Goal: Task Accomplishment & Management: Manage account settings

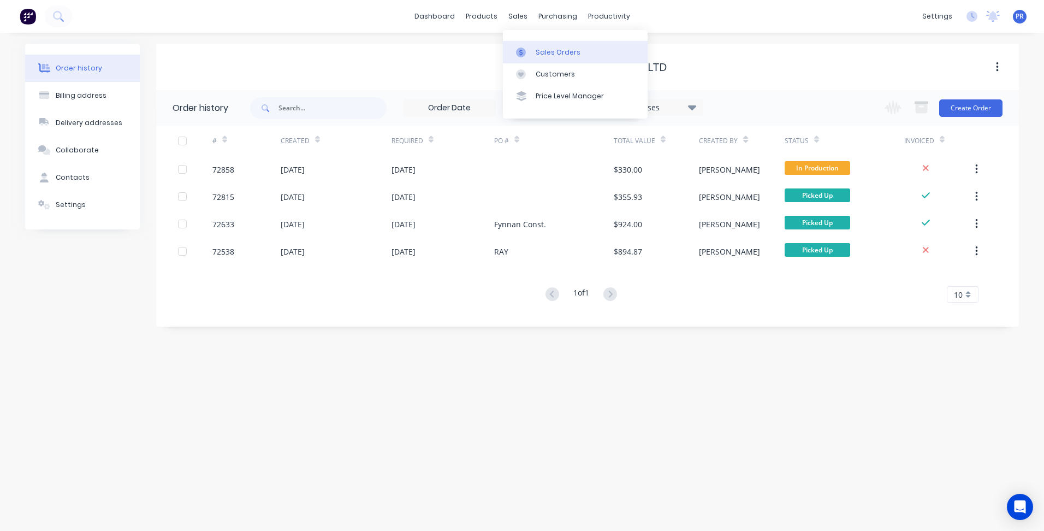
click at [536, 54] on div "Sales Orders" at bounding box center [558, 53] width 45 height 10
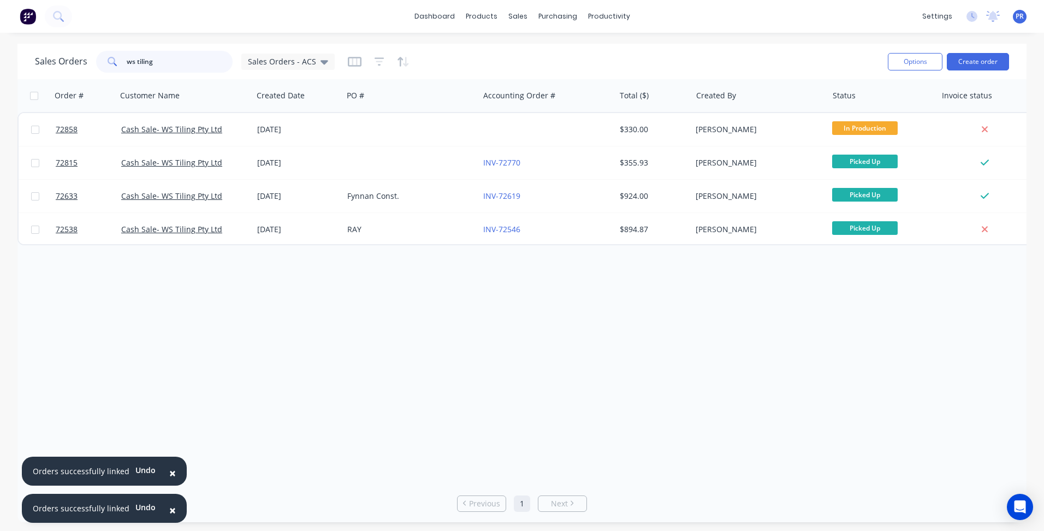
drag, startPoint x: 157, startPoint y: 66, endPoint x: 80, endPoint y: 58, distance: 77.3
click at [94, 60] on div "Sales Orders ws tiling Sales Orders - ACS" at bounding box center [185, 62] width 300 height 22
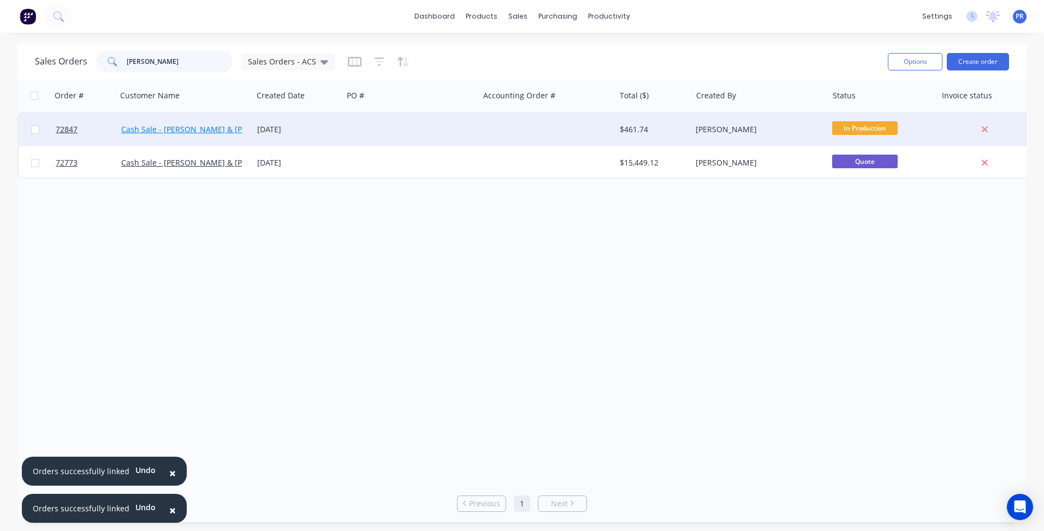
type input "[PERSON_NAME]"
click at [161, 130] on link "Cash Sale - [PERSON_NAME] & [PERSON_NAME]" at bounding box center [208, 129] width 175 height 10
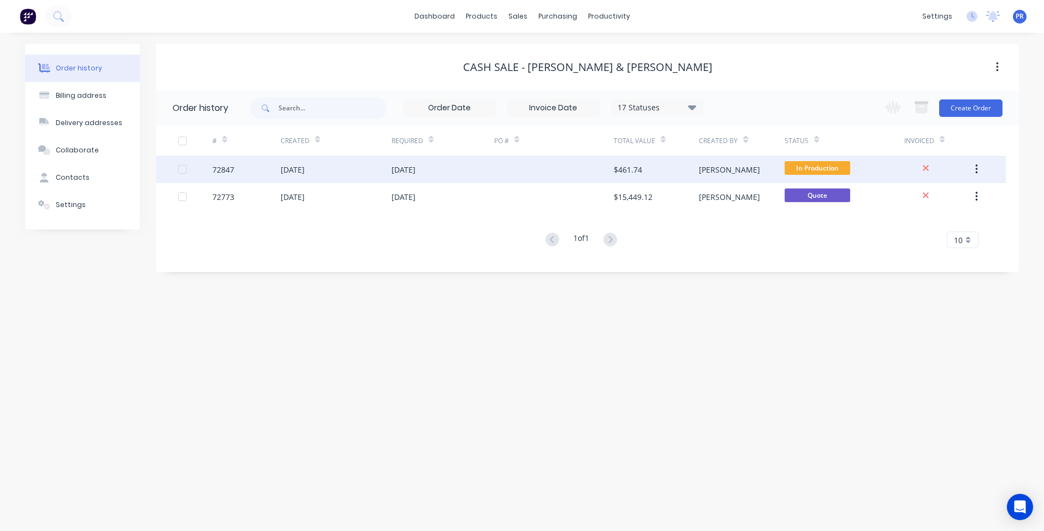
click at [276, 176] on div "72847" at bounding box center [246, 169] width 68 height 27
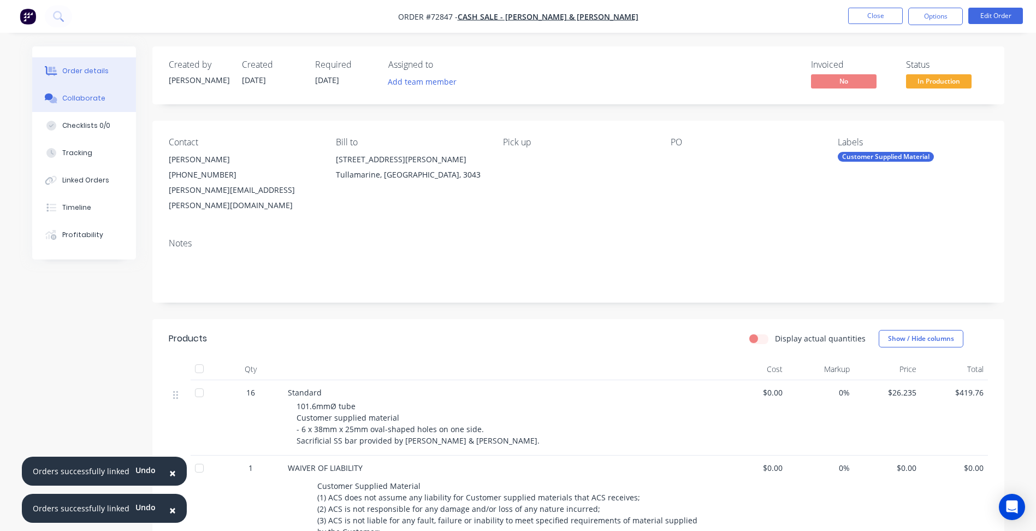
click at [73, 100] on div "Collaborate" at bounding box center [83, 98] width 43 height 10
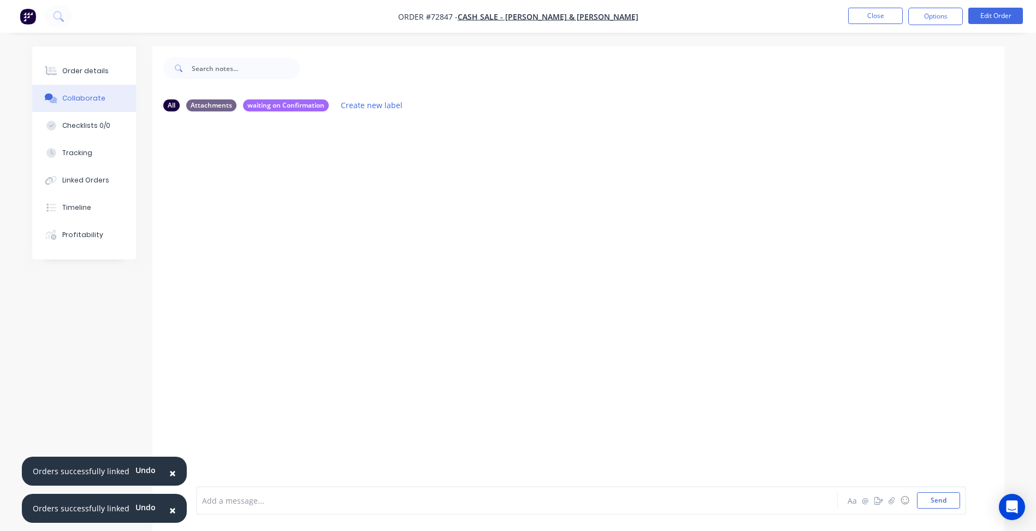
click at [170, 471] on span "×" at bounding box center [172, 472] width 7 height 15
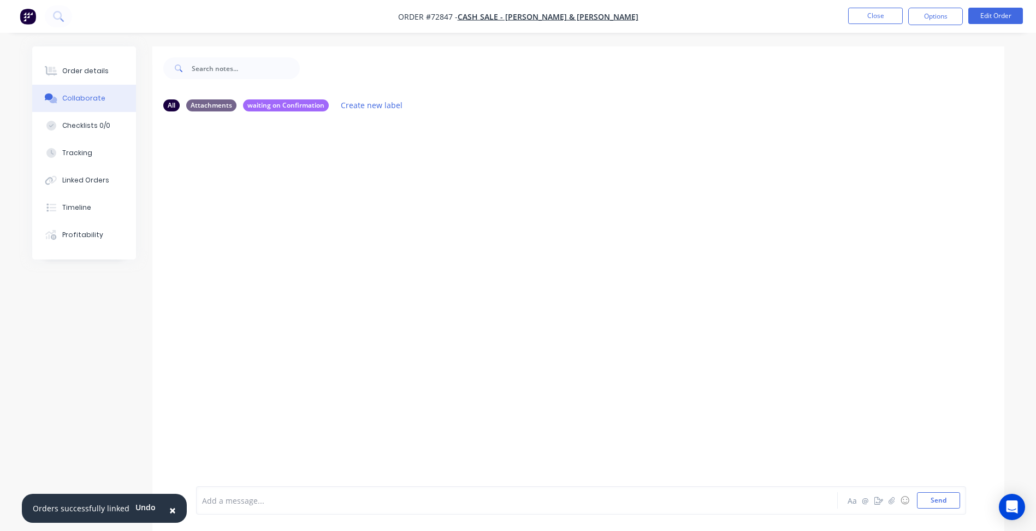
click at [169, 516] on span "×" at bounding box center [172, 509] width 7 height 15
click at [227, 499] on div at bounding box center [487, 500] width 568 height 11
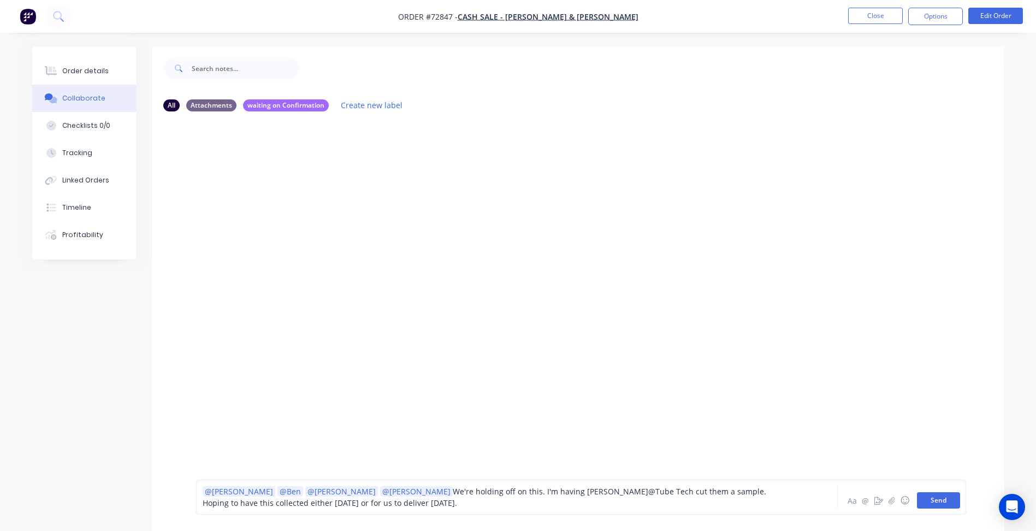
click at [949, 498] on button "Send" at bounding box center [938, 500] width 43 height 16
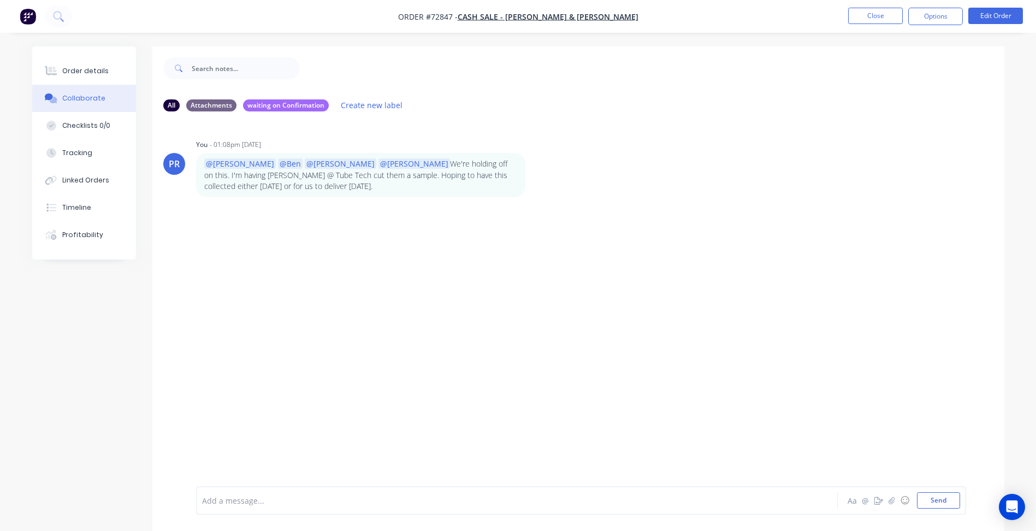
click at [296, 304] on div "PR You - 01:08pm [DATE] @[PERSON_NAME] @[PERSON_NAME] @[PERSON_NAME] @[PERSON_N…" at bounding box center [578, 303] width 852 height 366
click at [889, 14] on button "Close" at bounding box center [875, 16] width 55 height 16
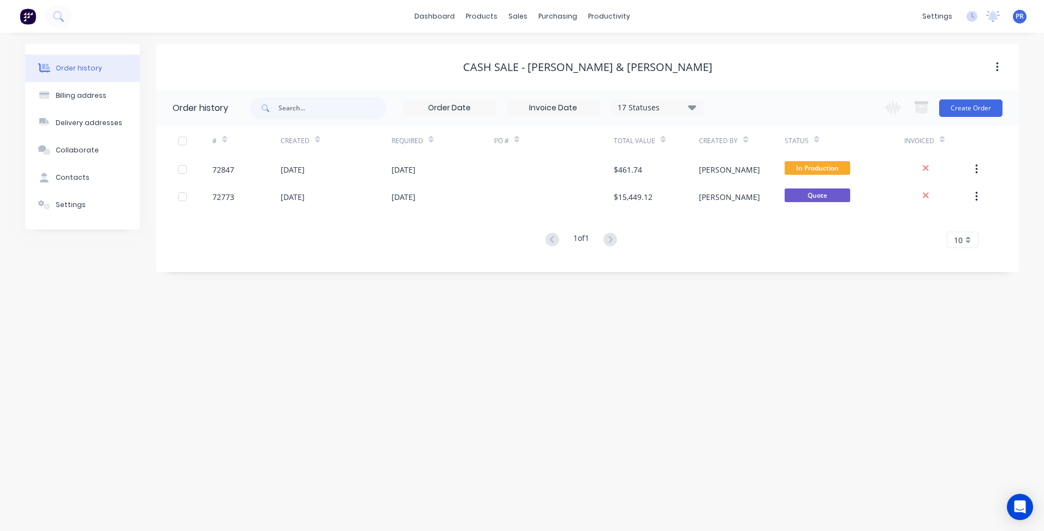
click at [841, 14] on div "dashboard products sales purchasing productivity dashboard products Product Cat…" at bounding box center [522, 16] width 1044 height 33
click at [544, 44] on link "Sales Orders" at bounding box center [575, 52] width 145 height 22
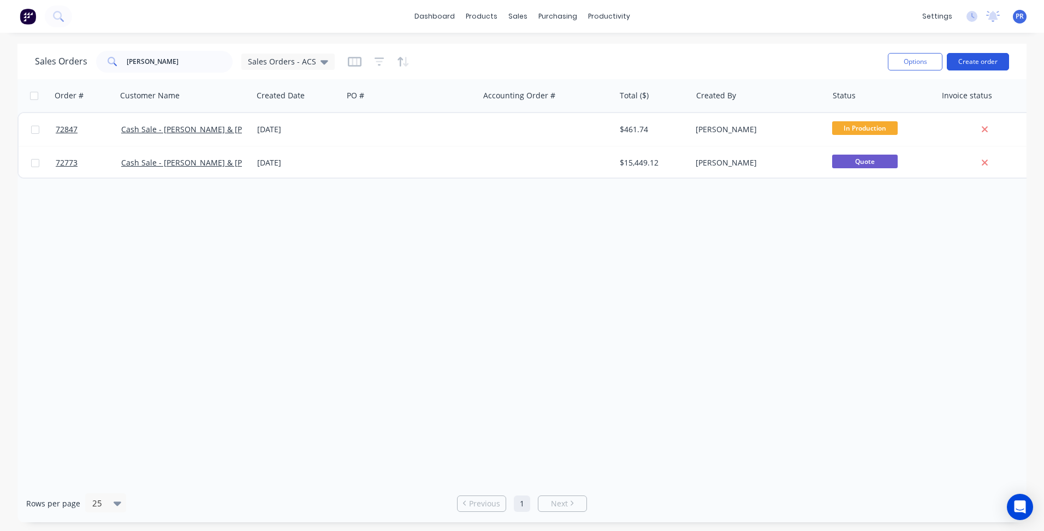
click at [1000, 50] on div "Options Create order" at bounding box center [946, 61] width 126 height 27
click at [989, 62] on button "Create order" at bounding box center [978, 61] width 62 height 17
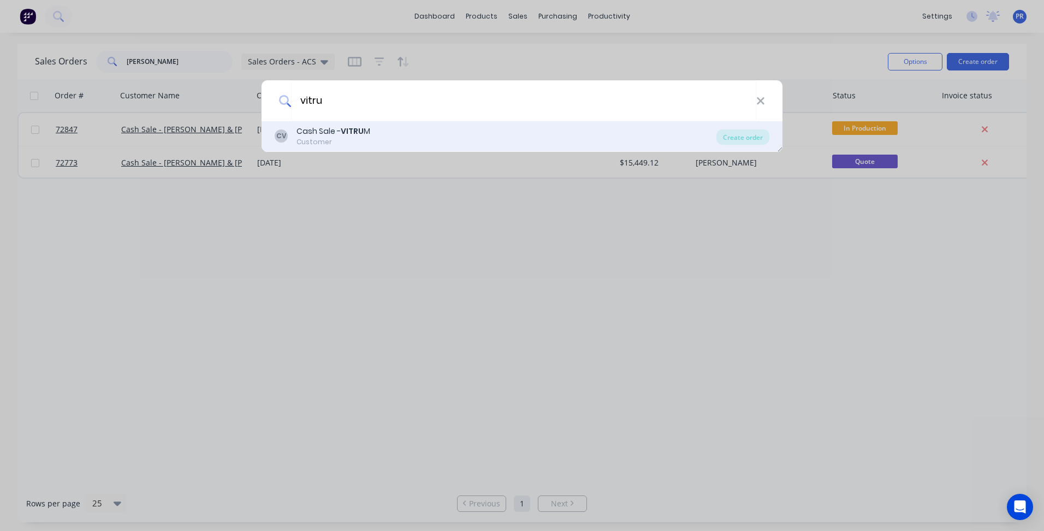
type input "vitru"
click at [378, 135] on div "CV Cash Sale - VITRU M Customer" at bounding box center [496, 136] width 442 height 21
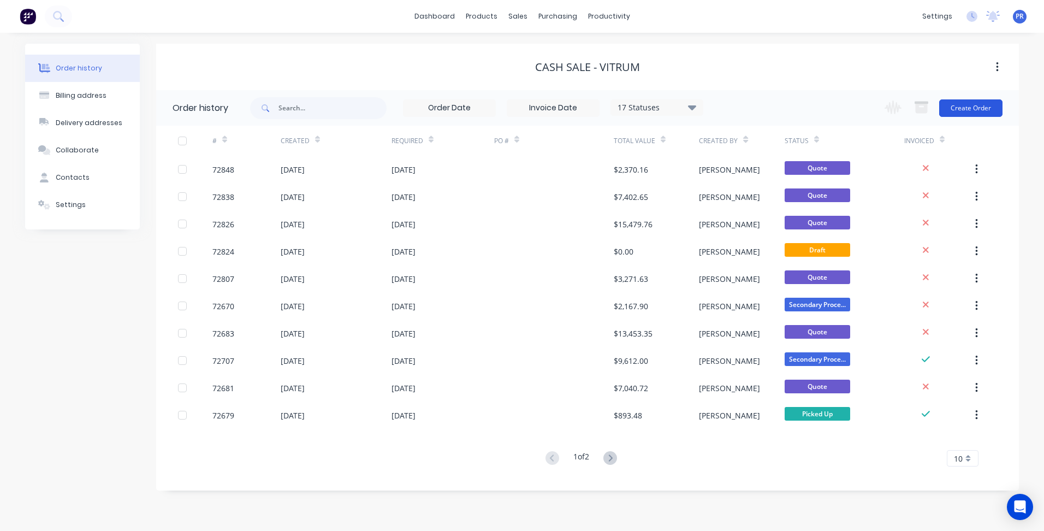
click at [976, 114] on button "Create Order" at bounding box center [970, 107] width 63 height 17
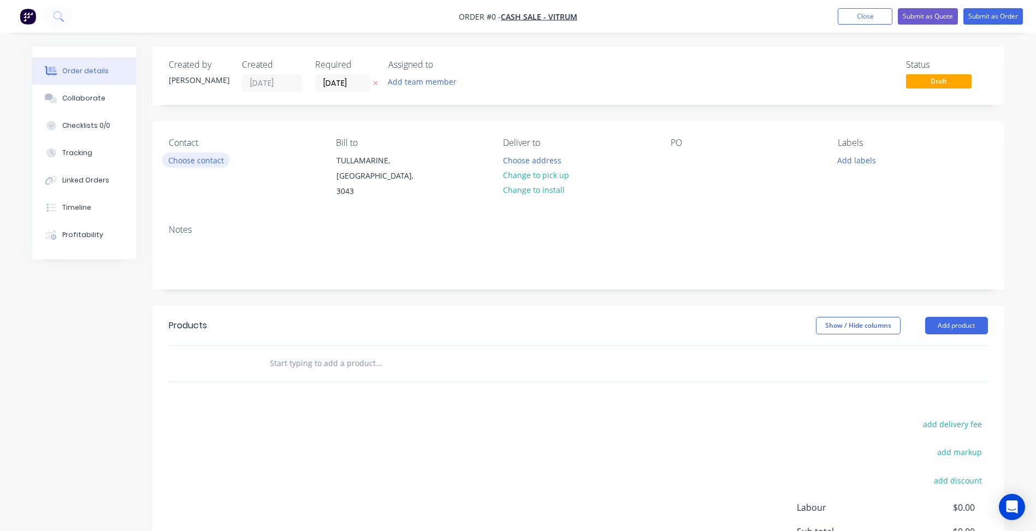
click at [181, 159] on button "Choose contact" at bounding box center [195, 159] width 67 height 15
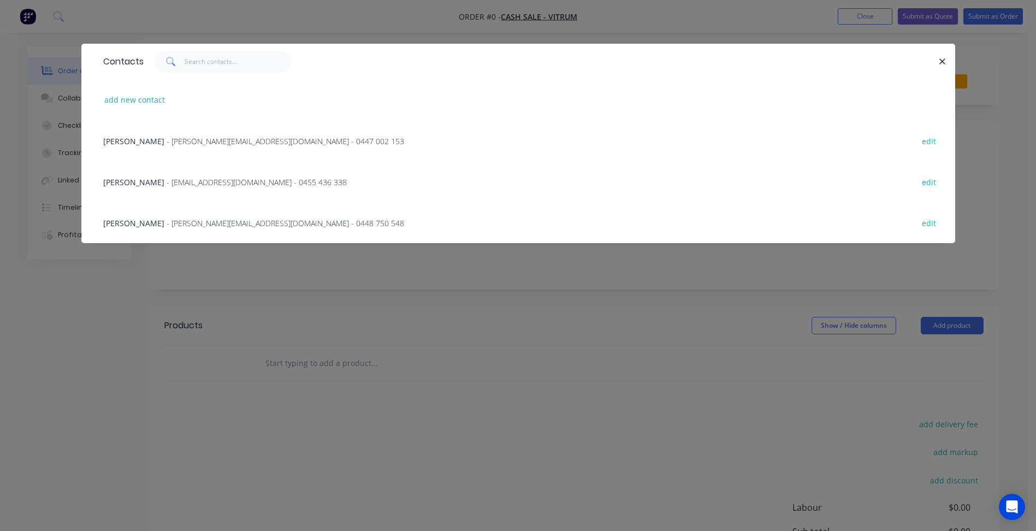
click at [145, 144] on span "Rennie Vella" at bounding box center [133, 141] width 61 height 10
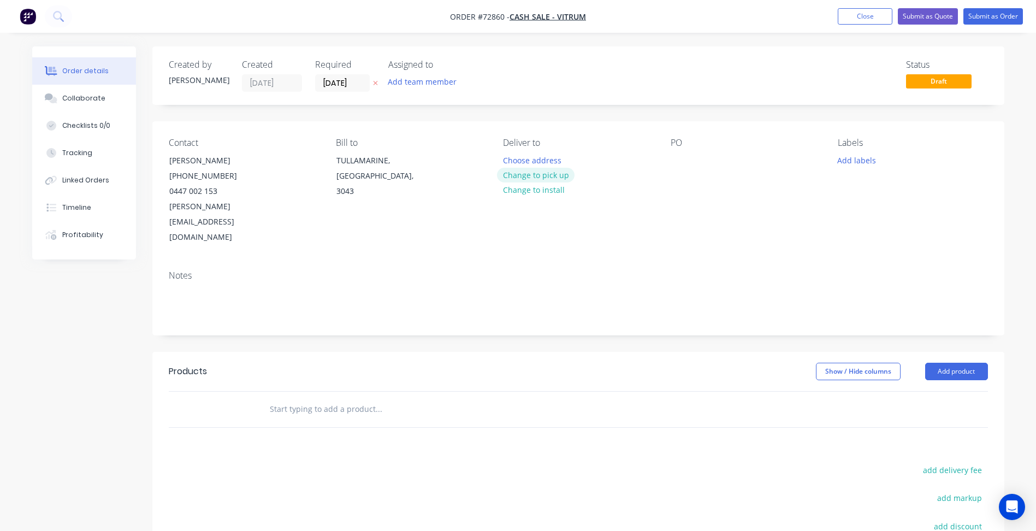
click at [520, 178] on button "Change to pick up" at bounding box center [536, 175] width 78 height 15
click at [333, 82] on input "11/09/25" at bounding box center [343, 83] width 54 height 16
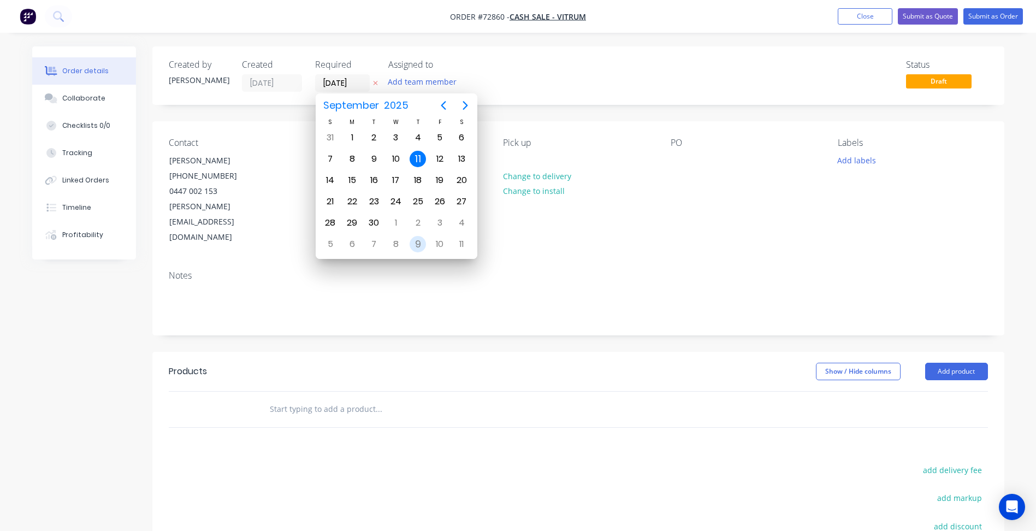
click at [414, 239] on div "9" at bounding box center [417, 244] width 16 height 16
type input "09/10/25"
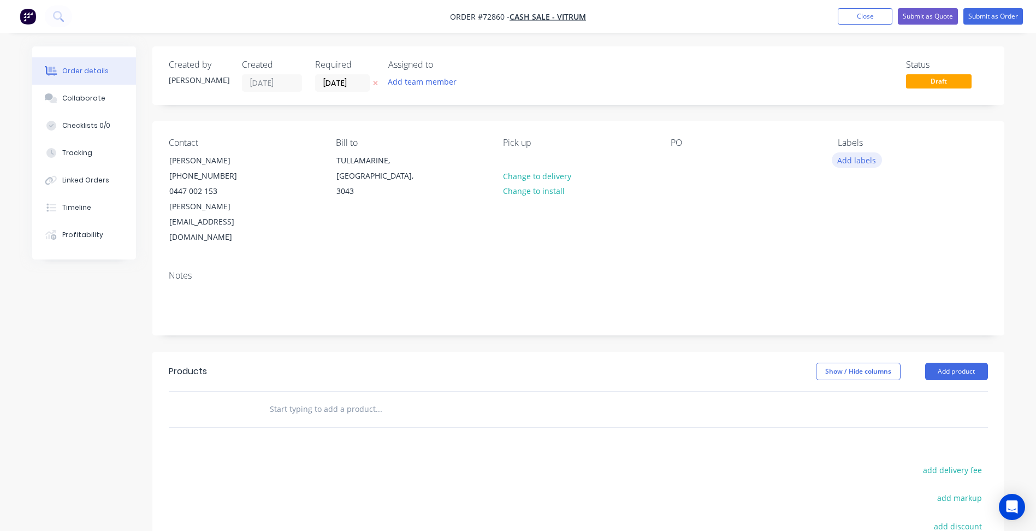
click at [851, 164] on button "Add labels" at bounding box center [857, 159] width 50 height 15
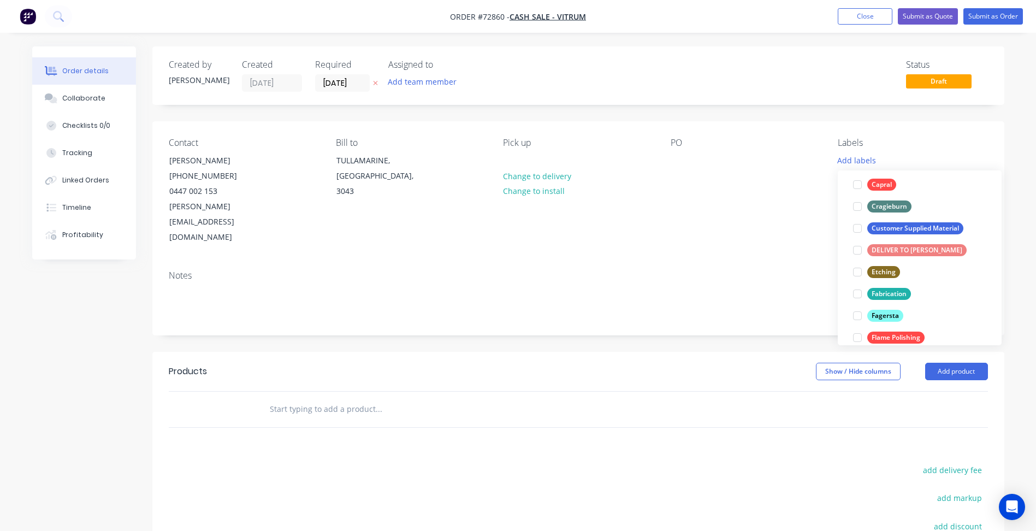
scroll to position [273, 0]
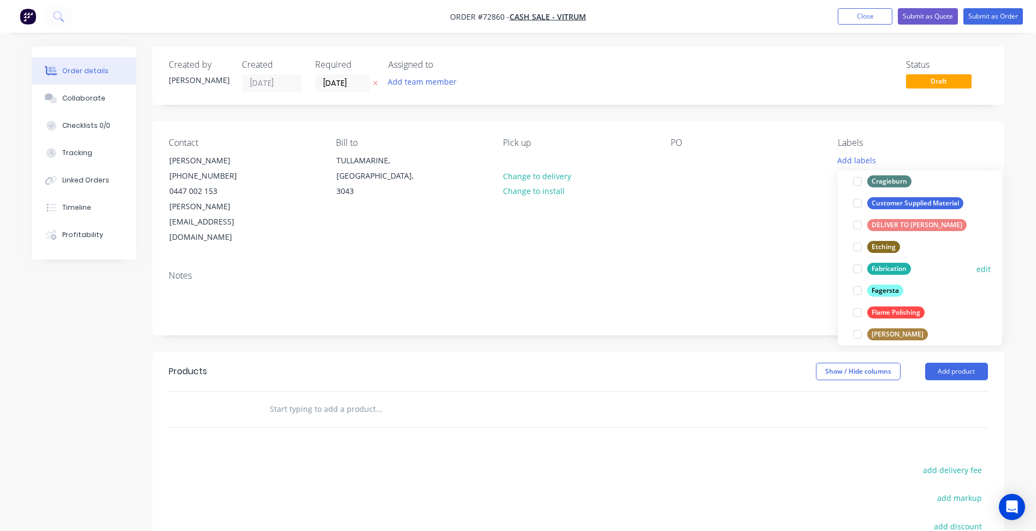
click at [860, 267] on div at bounding box center [857, 269] width 22 height 22
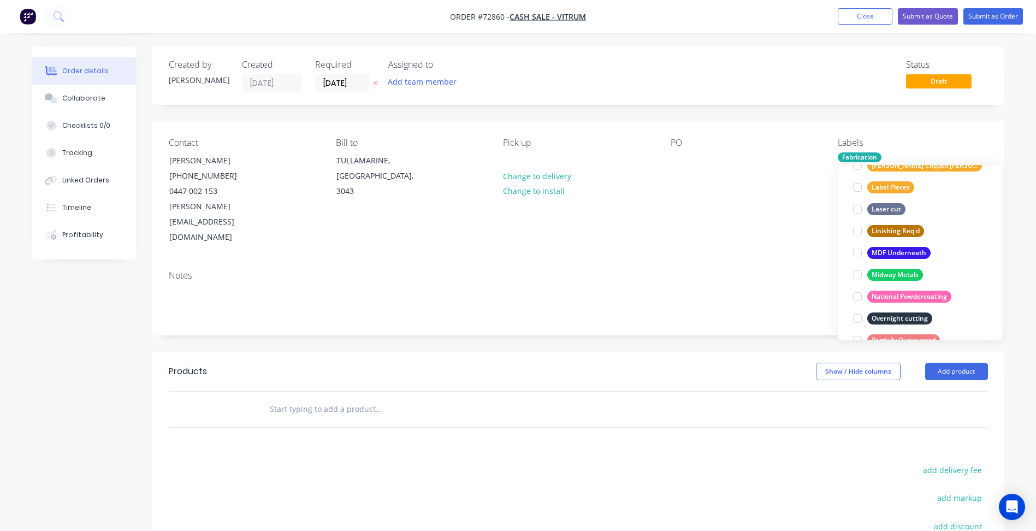
scroll to position [491, 0]
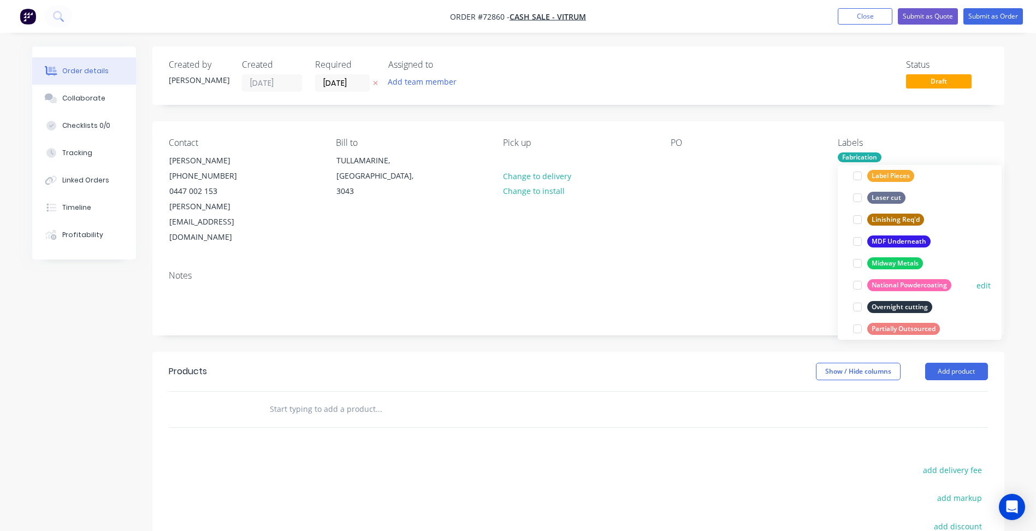
click at [858, 288] on div at bounding box center [857, 285] width 22 height 22
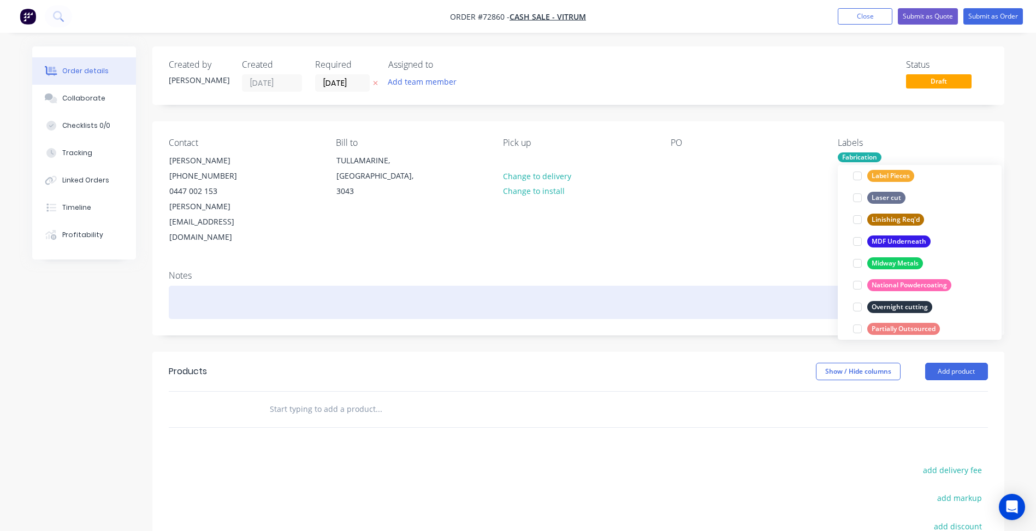
scroll to position [0, 0]
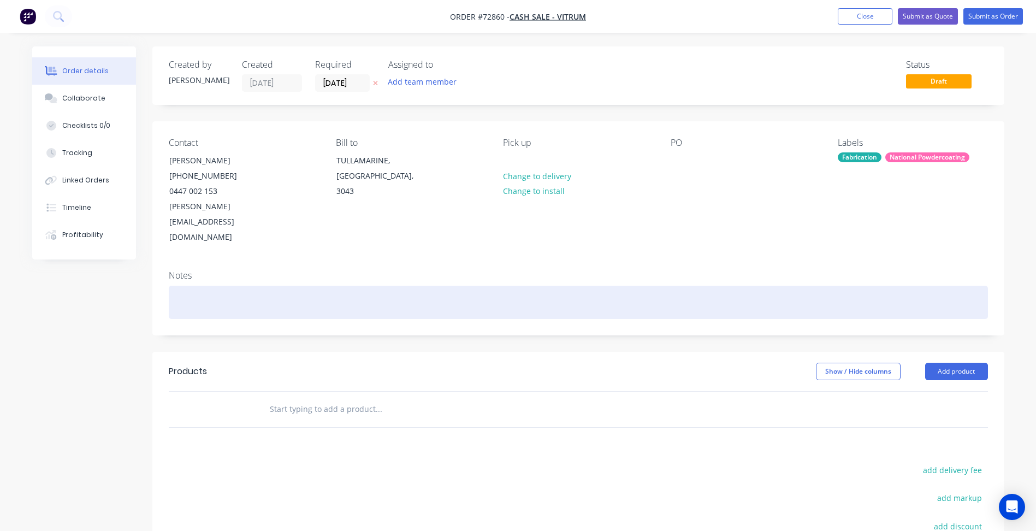
click at [745, 286] on div at bounding box center [578, 302] width 819 height 33
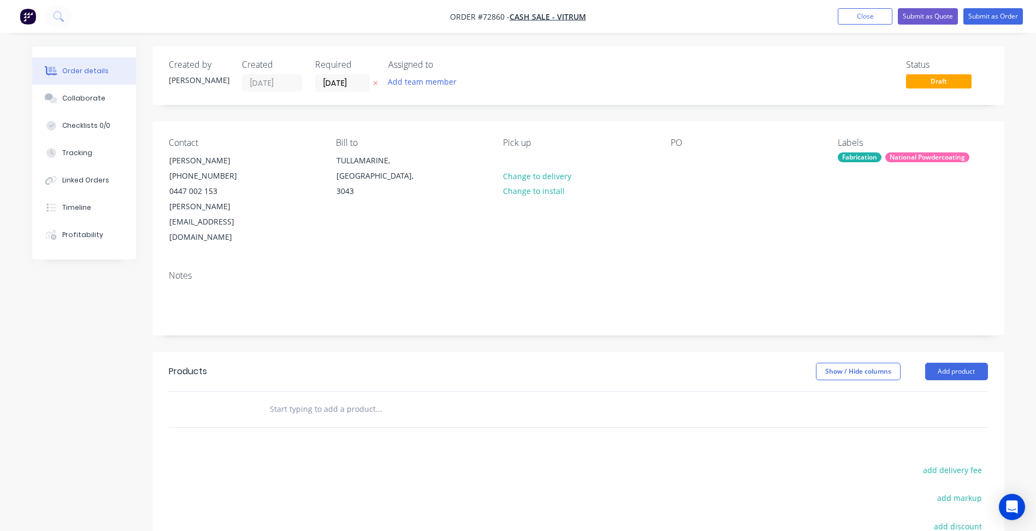
click at [945, 352] on header "Products Show / Hide columns Add product" at bounding box center [578, 371] width 852 height 39
click at [951, 363] on button "Add product" at bounding box center [956, 371] width 63 height 17
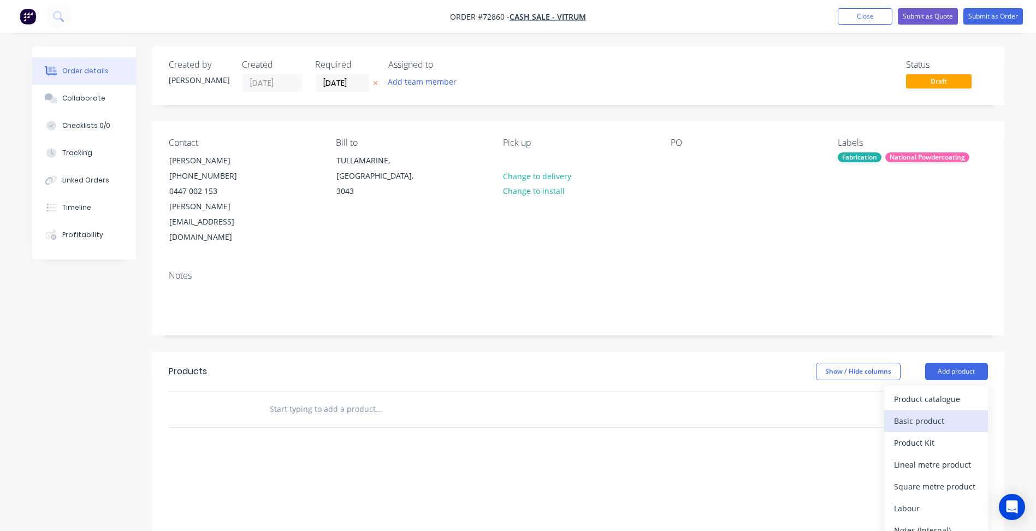
click at [932, 413] on div "Basic product" at bounding box center [936, 421] width 84 height 16
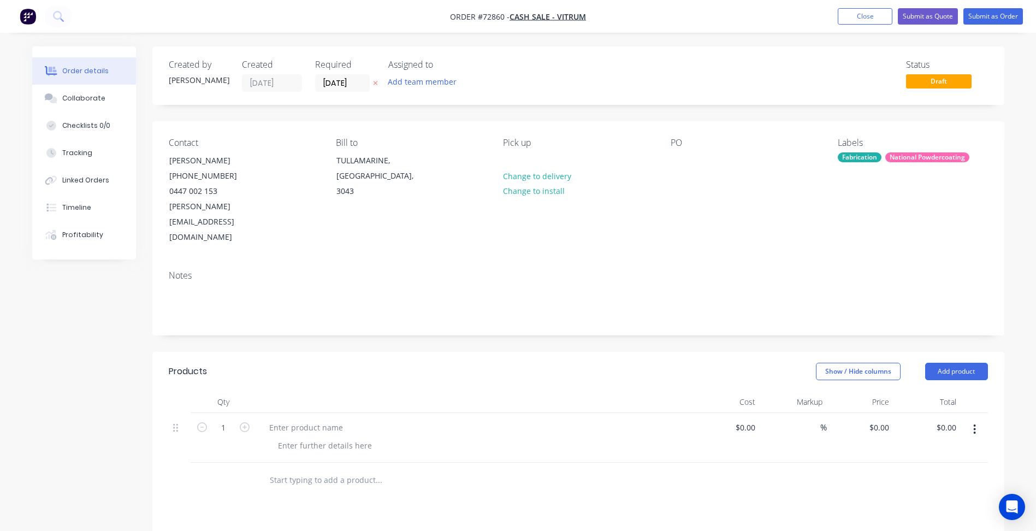
click at [491, 15] on span "Order #72860 -" at bounding box center [480, 16] width 60 height 10
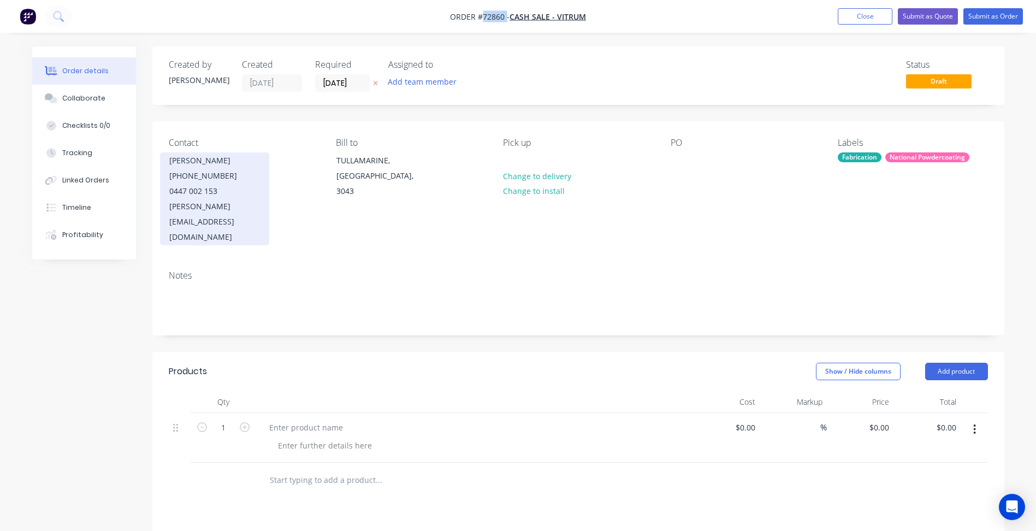
copy span "72860"
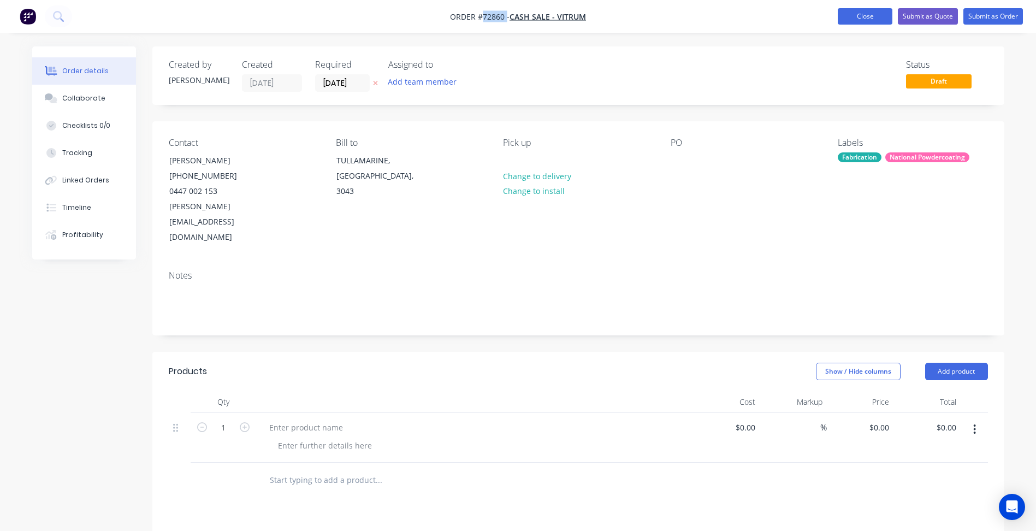
click at [860, 17] on button "Close" at bounding box center [865, 16] width 55 height 16
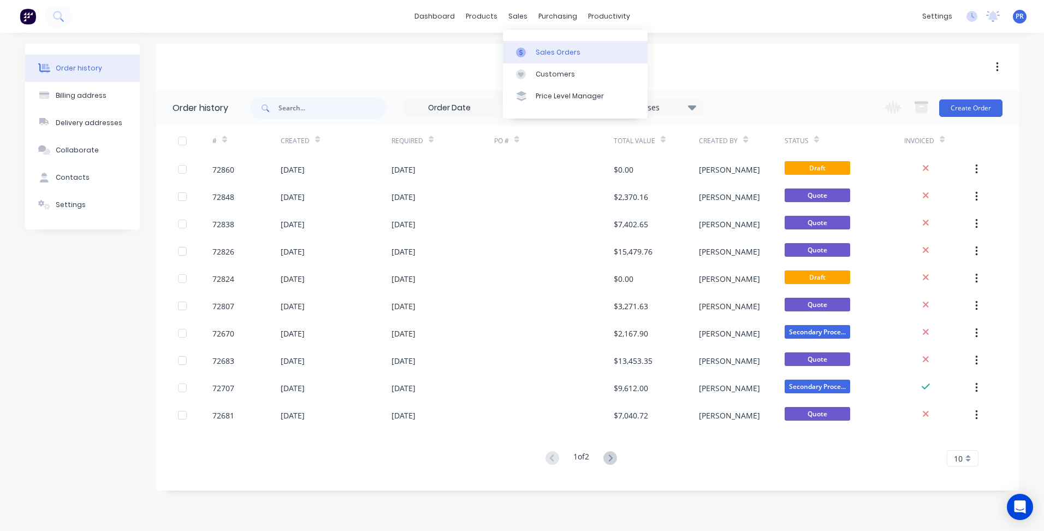
click at [548, 48] on div "Sales Orders" at bounding box center [558, 53] width 45 height 10
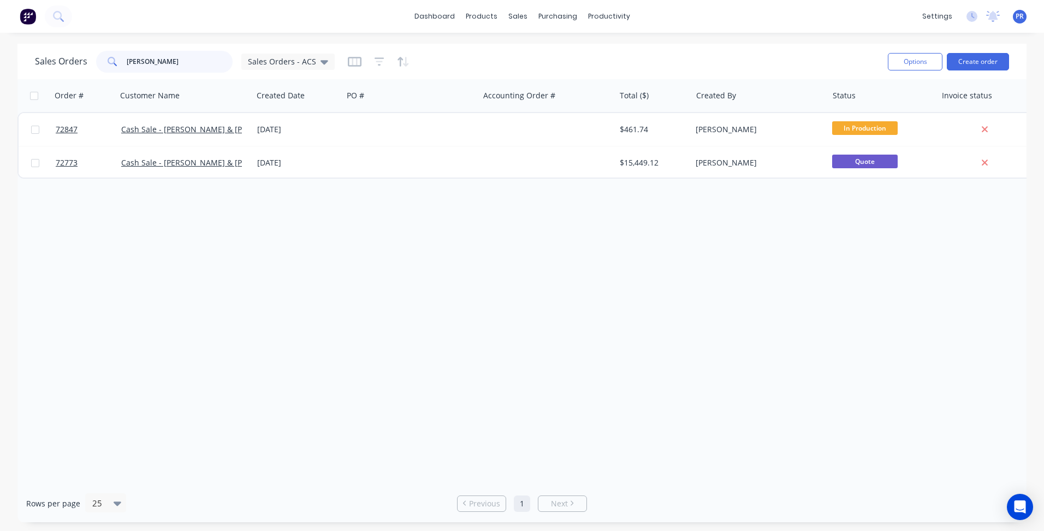
drag, startPoint x: 169, startPoint y: 62, endPoint x: 96, endPoint y: 62, distance: 73.7
click at [98, 62] on div "[PERSON_NAME]" at bounding box center [164, 62] width 136 height 22
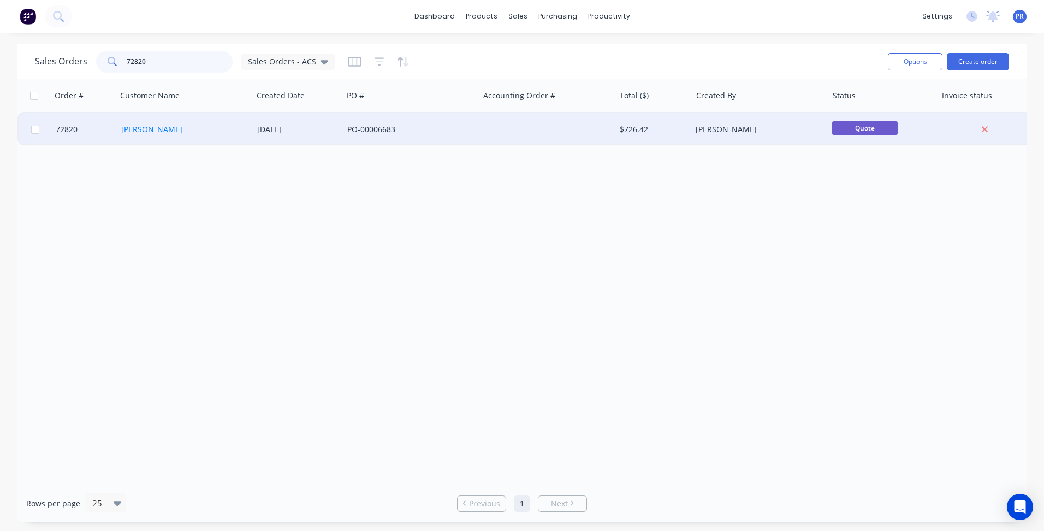
type input "72820"
click at [161, 129] on link "[PERSON_NAME]" at bounding box center [151, 129] width 61 height 10
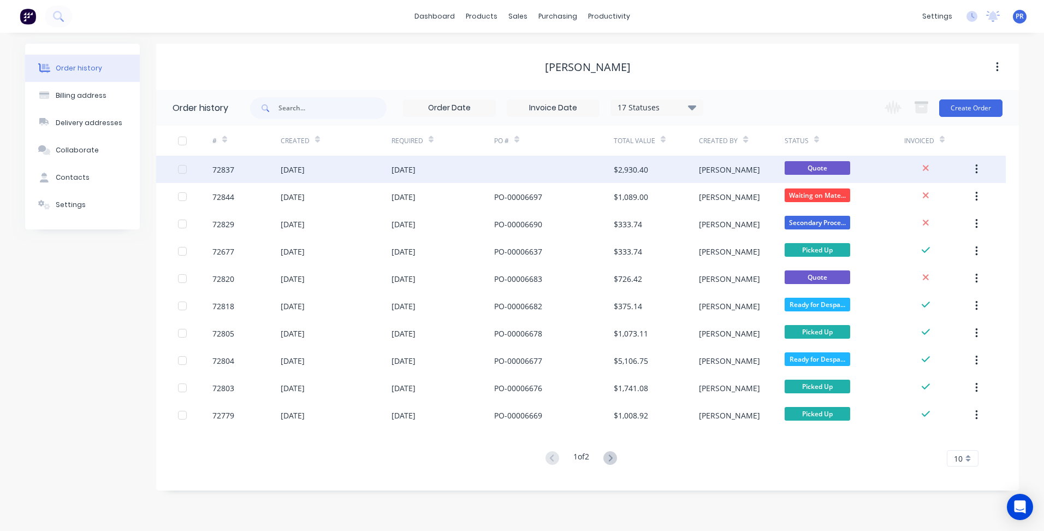
click at [459, 171] on div "16 Sep 2025" at bounding box center [442, 169] width 103 height 27
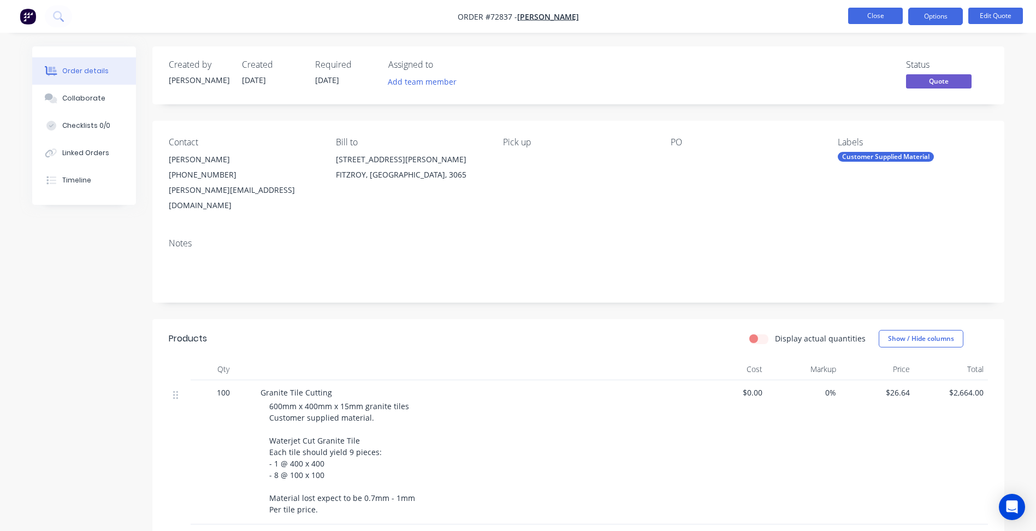
click at [851, 19] on button "Close" at bounding box center [875, 16] width 55 height 16
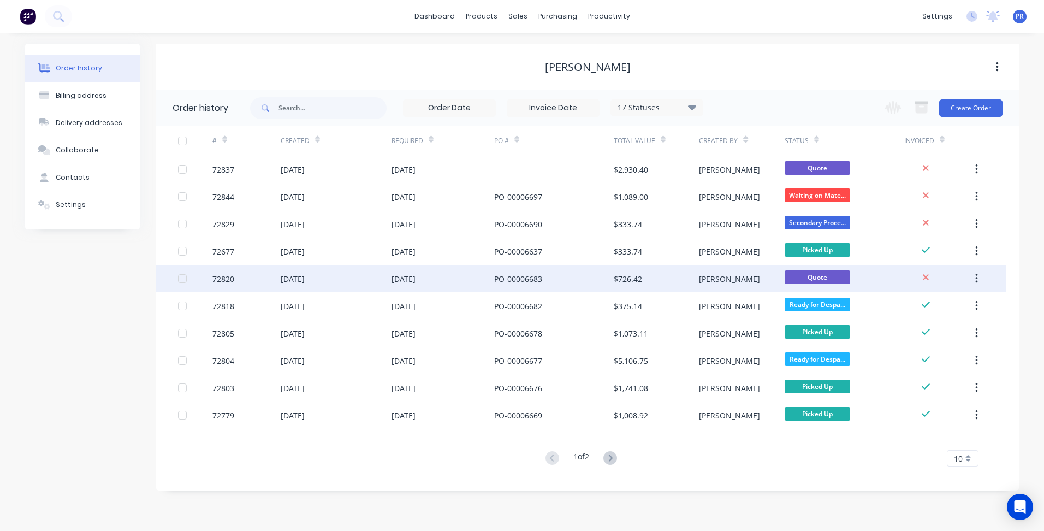
click at [273, 281] on div "72820" at bounding box center [246, 278] width 68 height 27
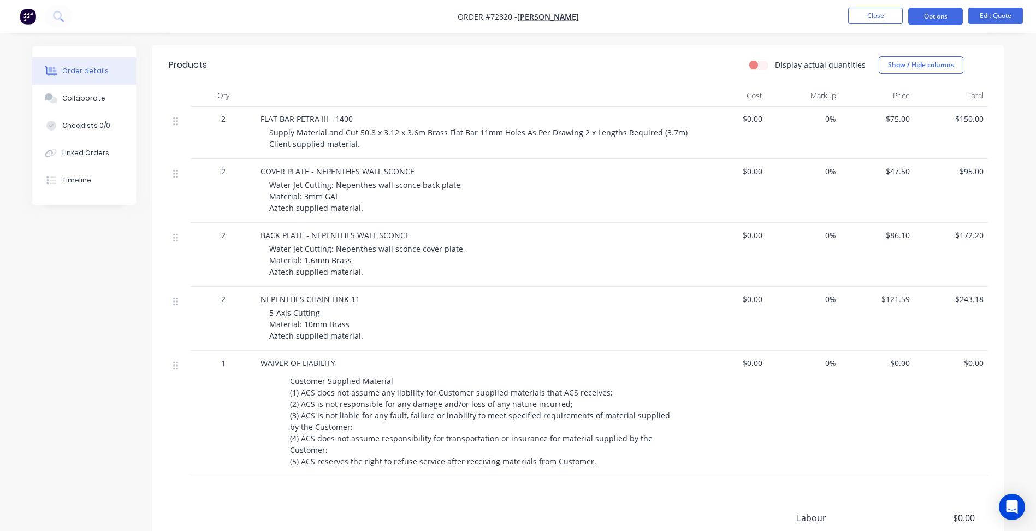
scroll to position [273, 0]
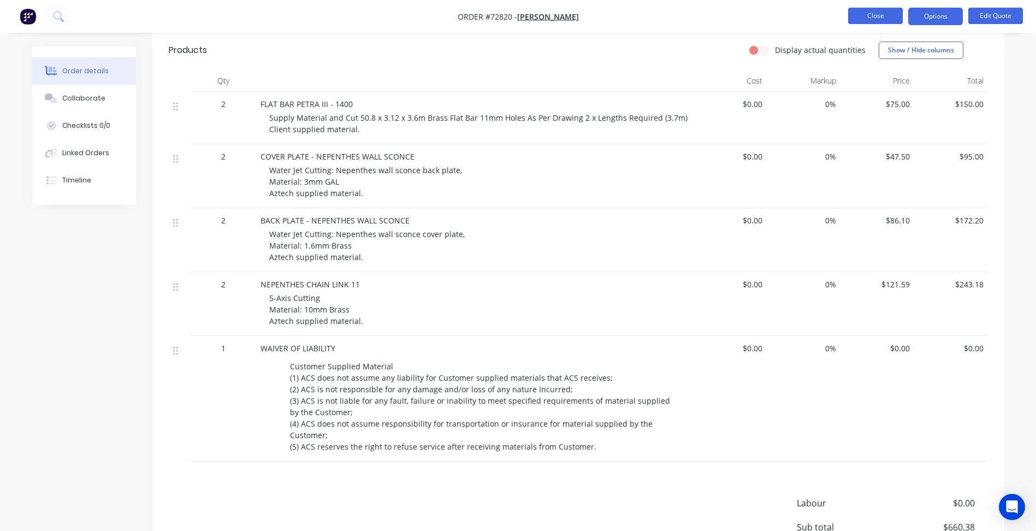
click at [881, 13] on button "Close" at bounding box center [875, 16] width 55 height 16
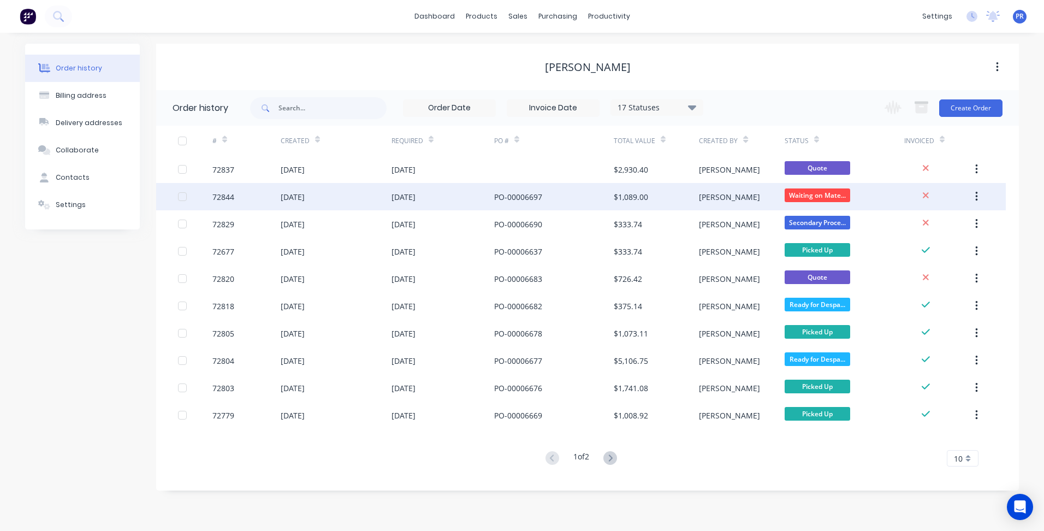
click at [655, 200] on div "$1,089.00" at bounding box center [656, 196] width 85 height 27
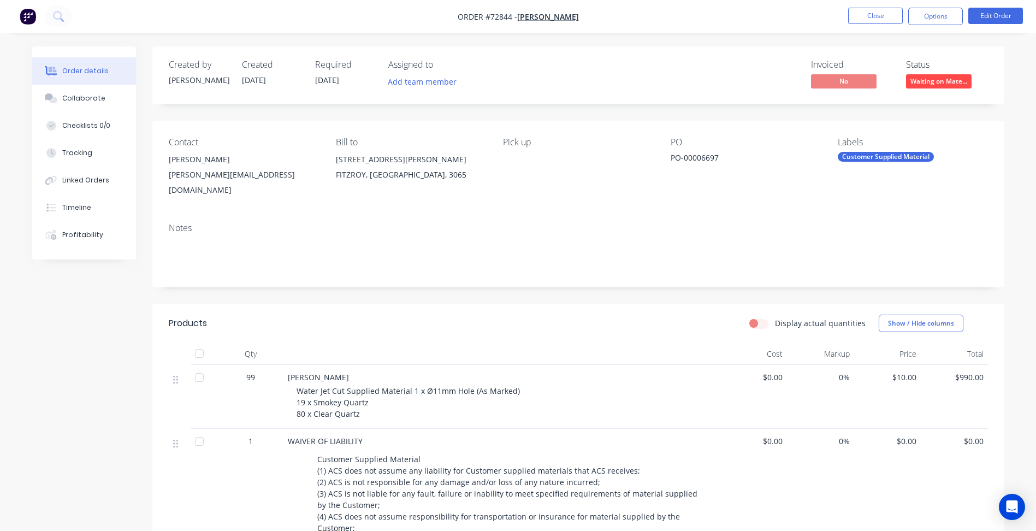
scroll to position [55, 0]
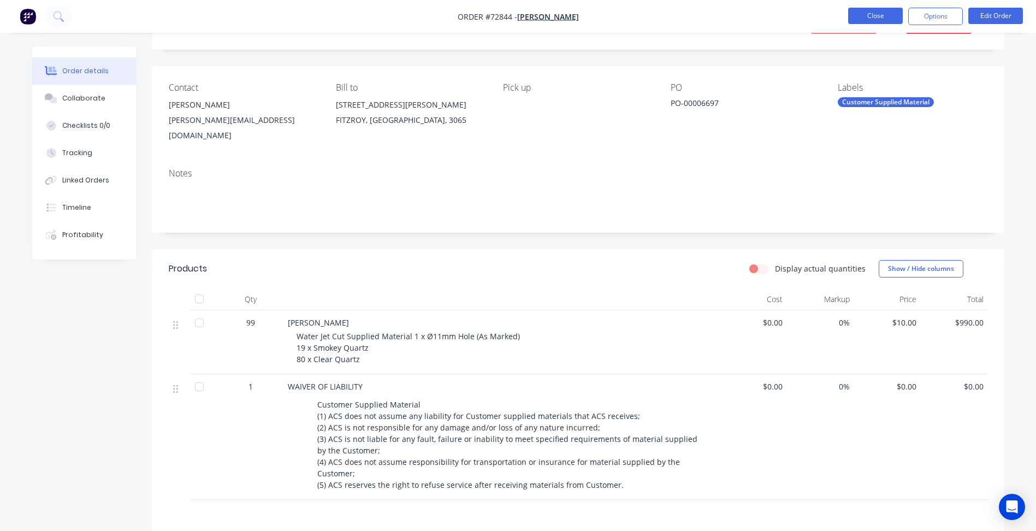
click at [859, 20] on button "Close" at bounding box center [875, 16] width 55 height 16
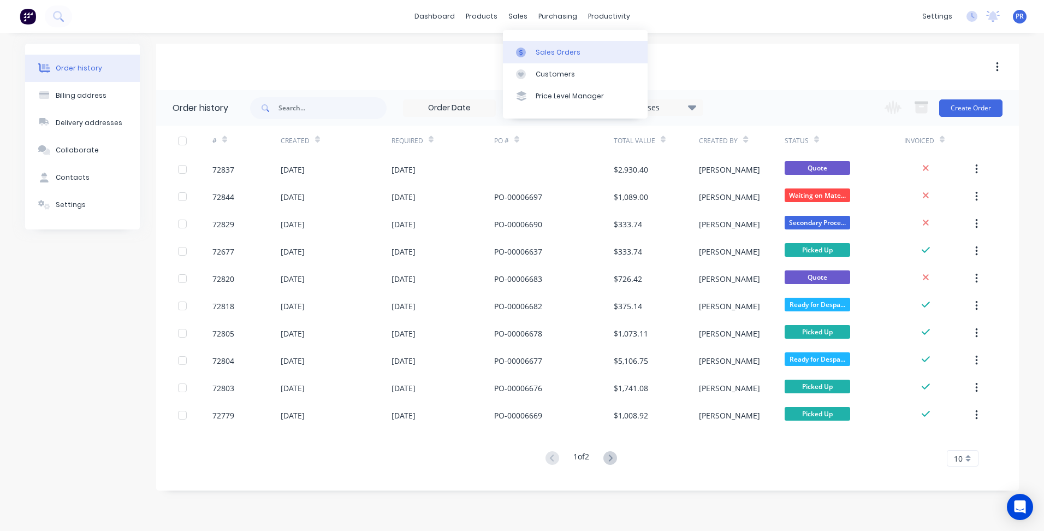
click at [536, 48] on div "Sales Orders" at bounding box center [558, 53] width 45 height 10
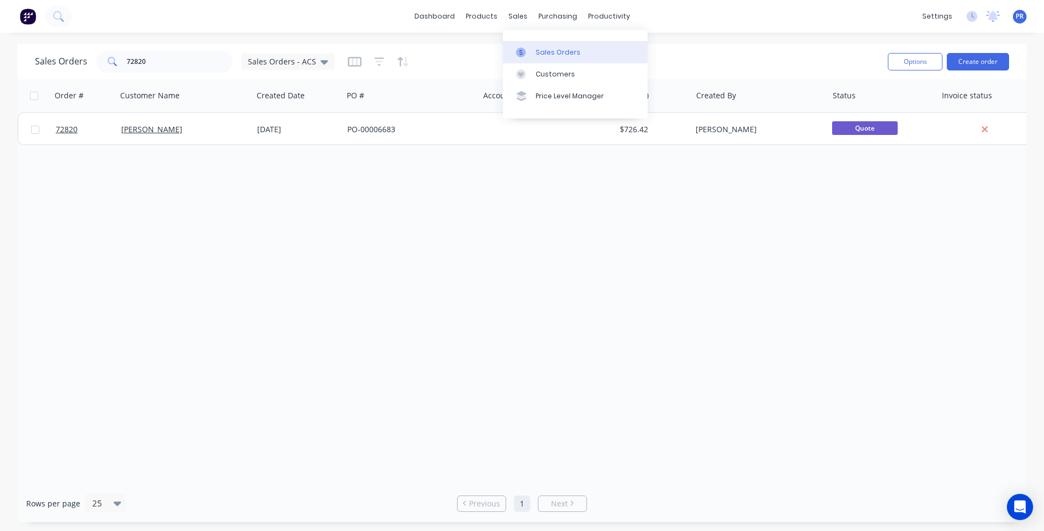
click at [550, 55] on div "Sales Orders" at bounding box center [558, 53] width 45 height 10
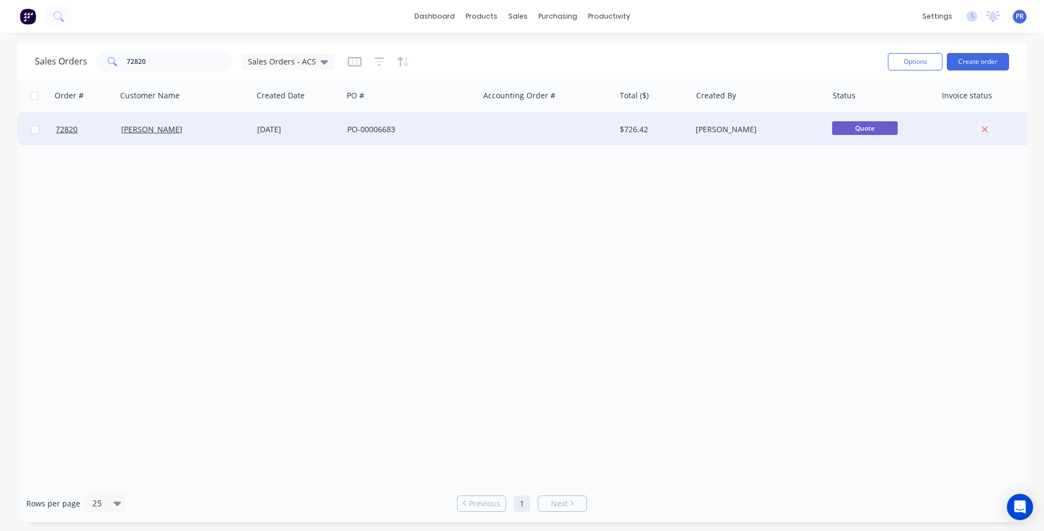
click at [417, 124] on div "PO-00006683" at bounding box center [407, 129] width 121 height 11
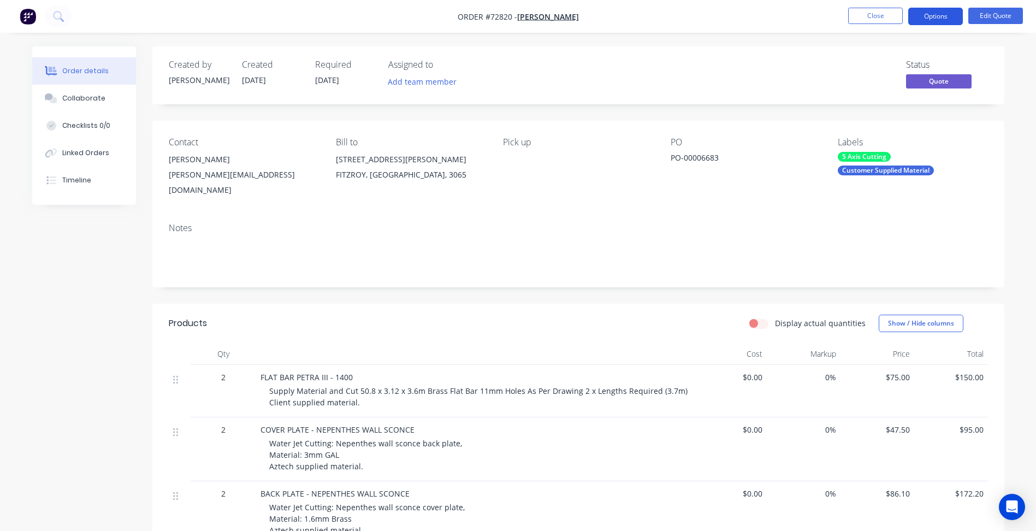
click at [927, 16] on button "Options" at bounding box center [935, 16] width 55 height 17
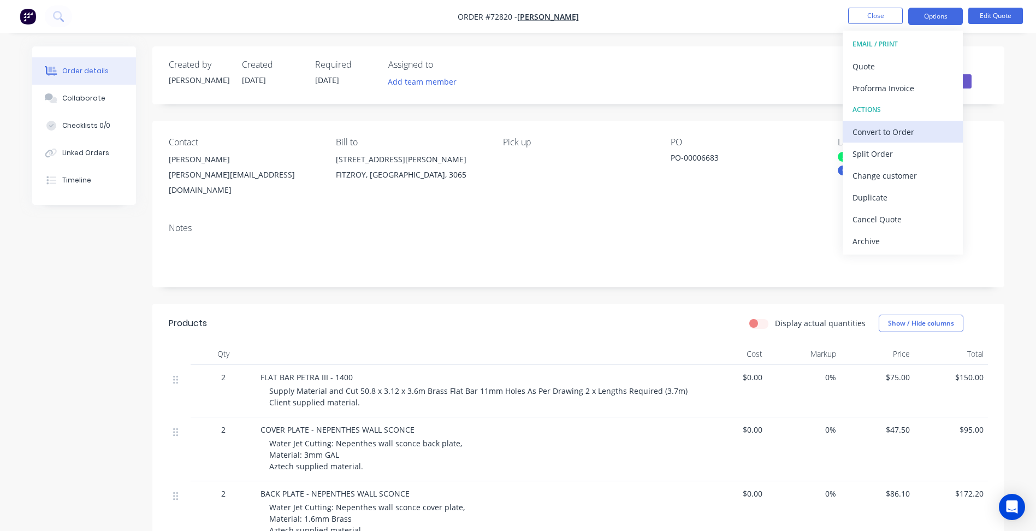
click at [895, 130] on div "Convert to Order" at bounding box center [902, 132] width 100 height 16
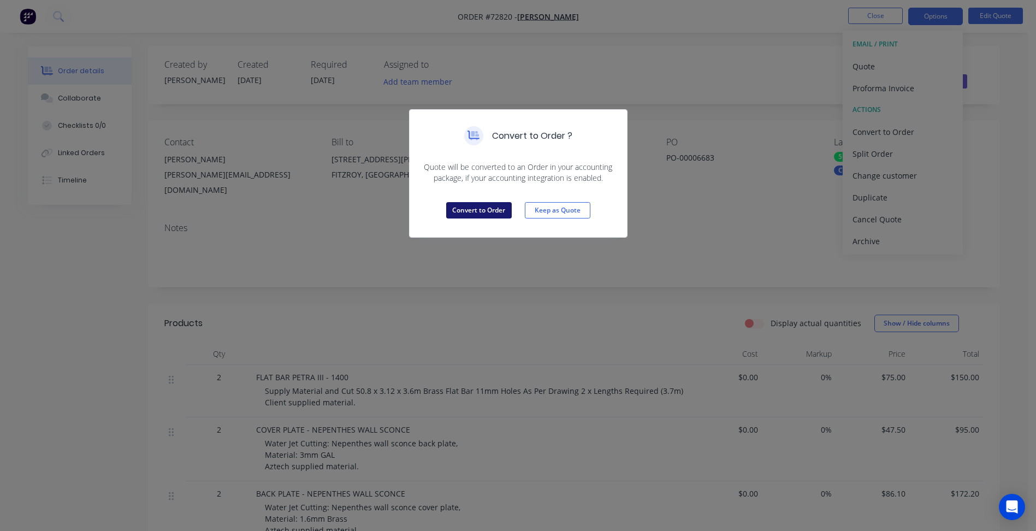
click at [478, 210] on button "Convert to Order" at bounding box center [479, 210] width 66 height 16
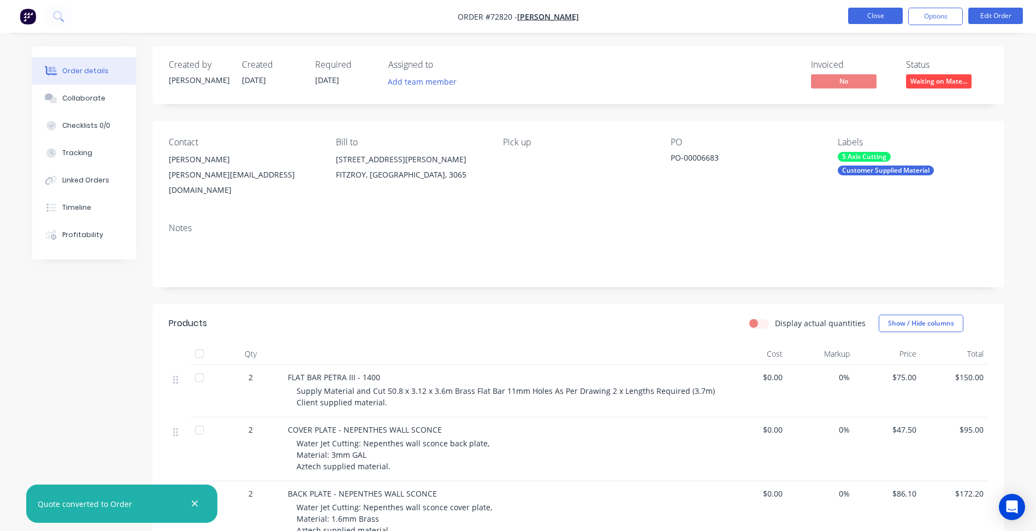
click at [880, 23] on button "Close" at bounding box center [875, 16] width 55 height 16
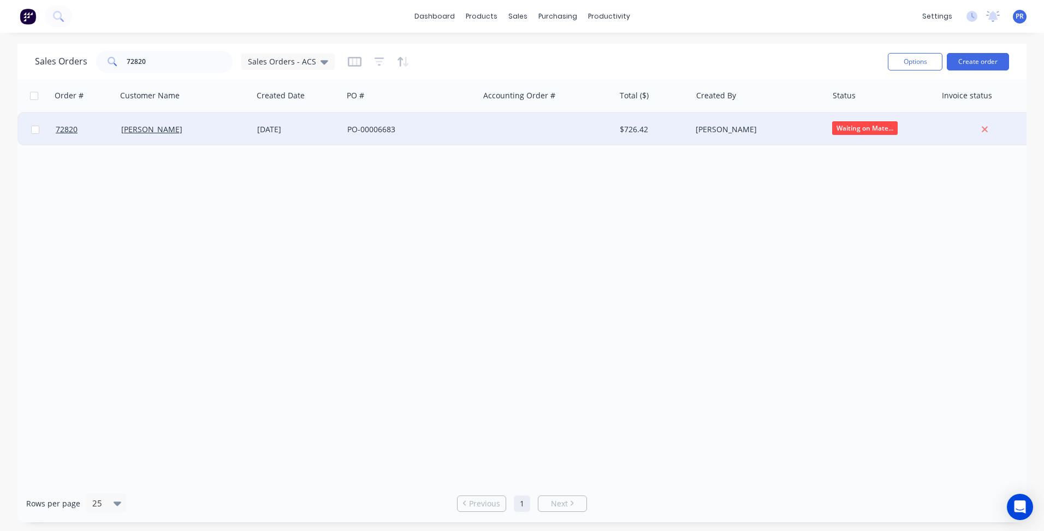
click at [851, 130] on span "Waiting on Mate..." at bounding box center [865, 128] width 66 height 14
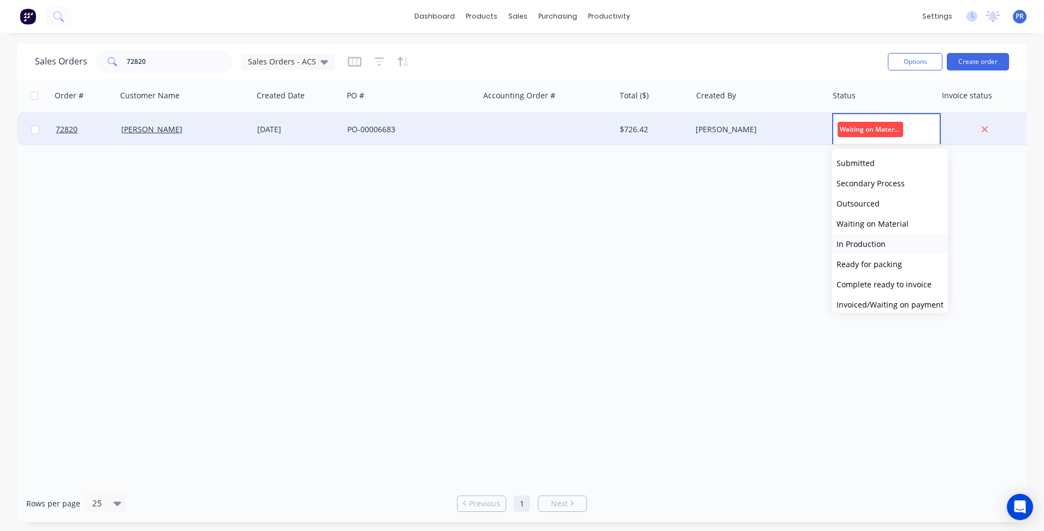
click at [855, 236] on button "In Production" at bounding box center [890, 244] width 116 height 20
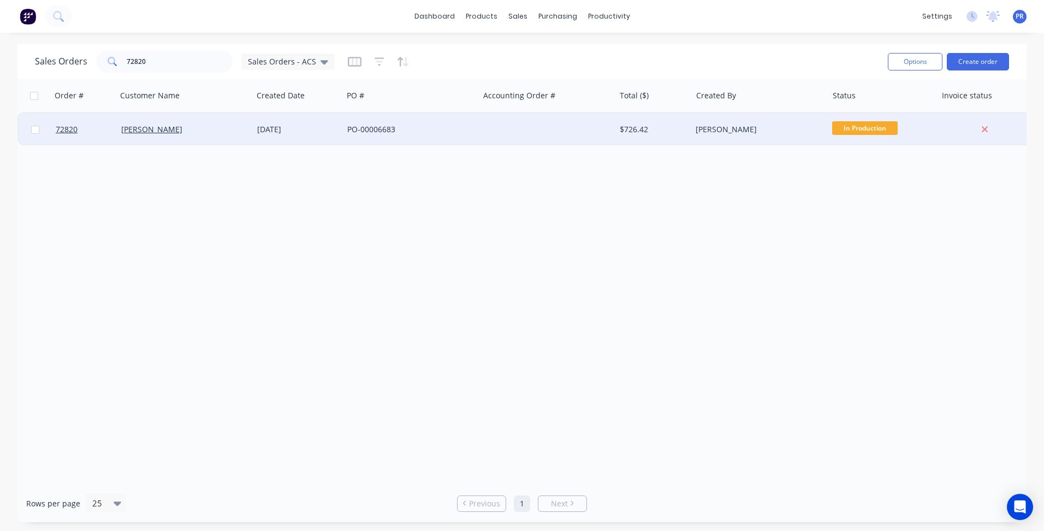
click at [679, 50] on div "Sales Orders 72820 Sales Orders - ACS" at bounding box center [457, 61] width 844 height 27
click at [543, 49] on div "Sales Orders" at bounding box center [558, 53] width 45 height 10
drag, startPoint x: 151, startPoint y: 55, endPoint x: 32, endPoint y: 60, distance: 119.7
click at [46, 64] on div "Sales Orders 72820 Sales Orders - ACS" at bounding box center [185, 62] width 300 height 22
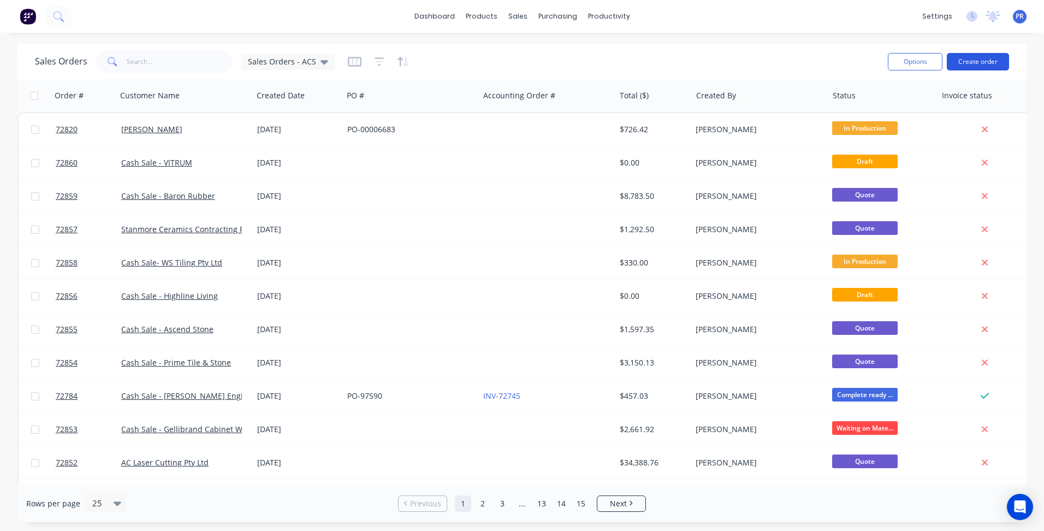
click at [970, 64] on button "Create order" at bounding box center [978, 61] width 62 height 17
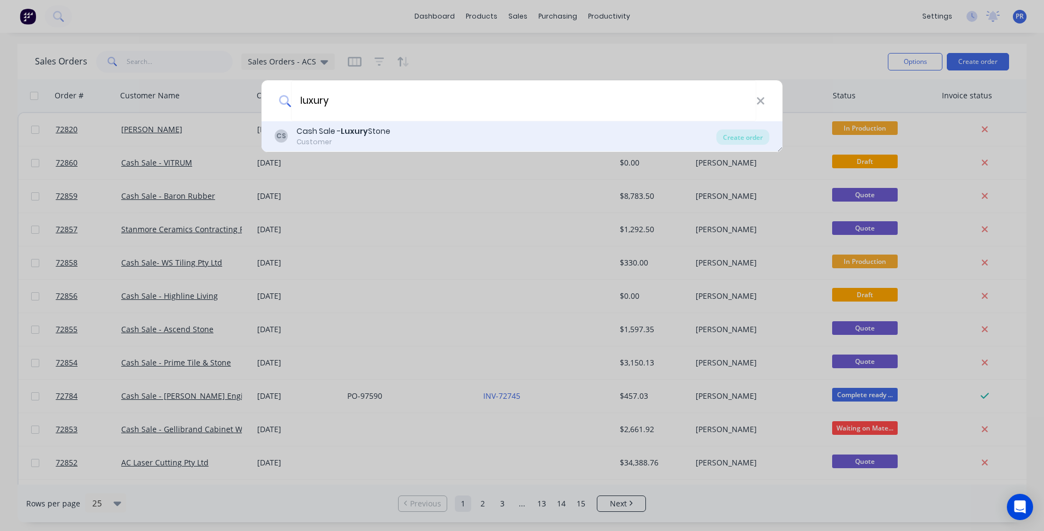
type input "luxury"
click at [336, 136] on div "Cash Sale - Luxury Stone" at bounding box center [343, 131] width 94 height 11
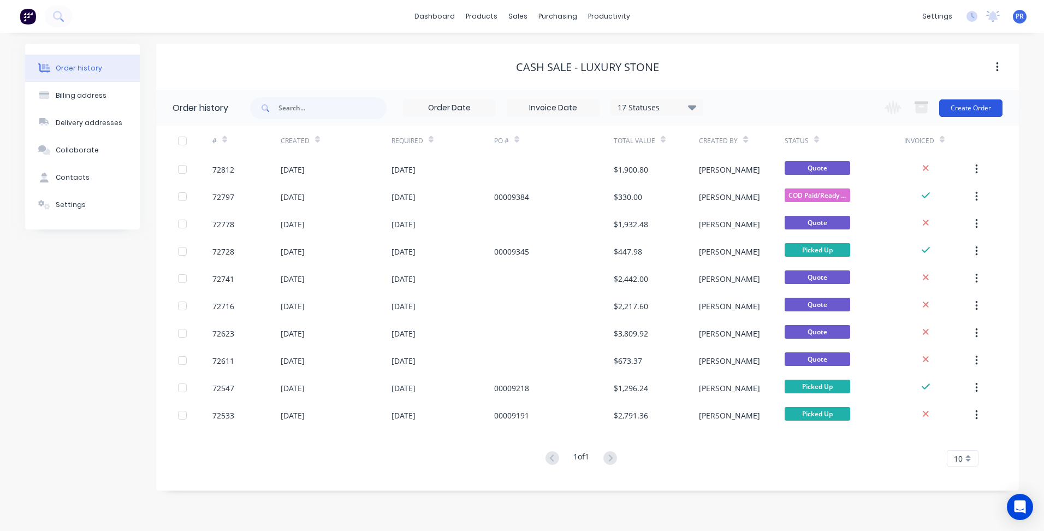
click at [973, 104] on button "Create Order" at bounding box center [970, 107] width 63 height 17
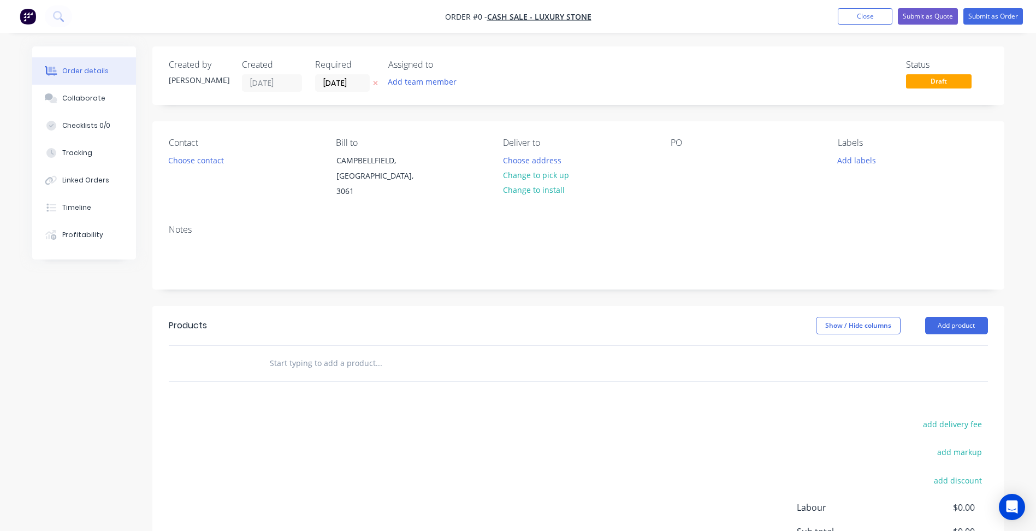
click at [202, 160] on button "Choose contact" at bounding box center [195, 159] width 67 height 15
click span "Jatinder Kharai"
click at [509, 174] on button "Change to pick up" at bounding box center [536, 175] width 78 height 15
click at [331, 81] on input "11/09/25" at bounding box center [343, 83] width 54 height 16
click div "25"
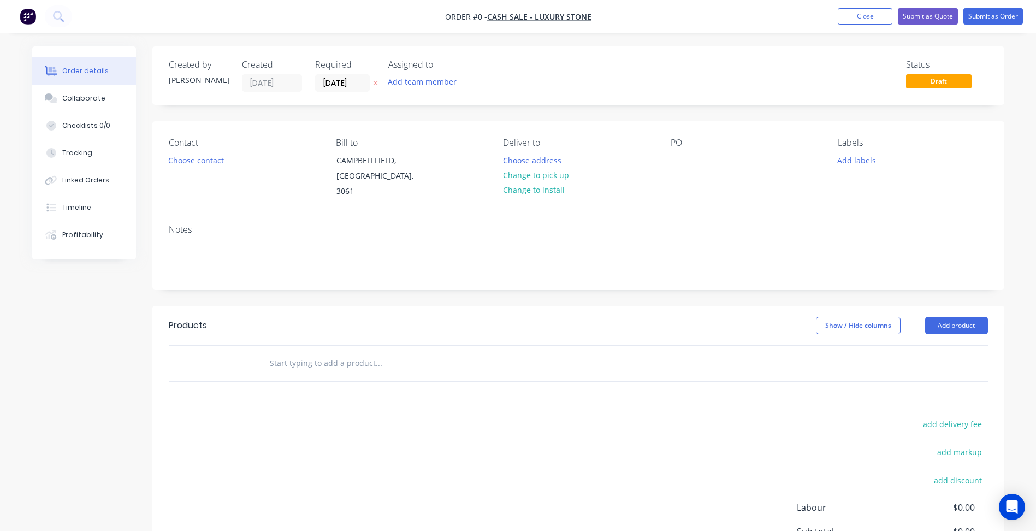
type input "25/09/25"
click at [941, 317] on button "Add product" at bounding box center [956, 325] width 63 height 17
click div "Basic product"
click div
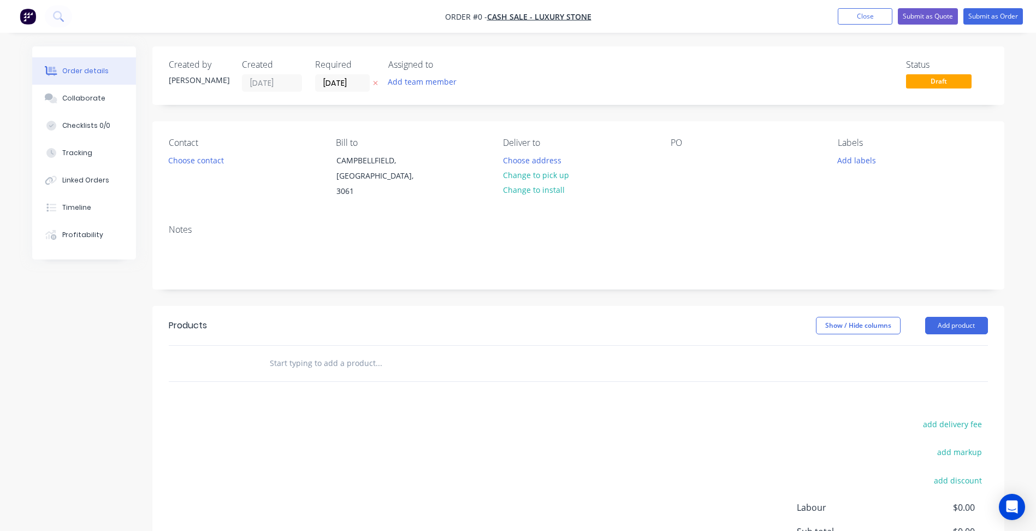
click div
click div "Travertine Client supplied material Cut and fabricated to 1800mm x"
click div "Travertine Client supplied material Cut and fabricated to 1800mm x 1650mm x 50m…"
click at [959, 317] on button "Add product" at bounding box center [956, 325] width 63 height 17
click div "Product catalogue"
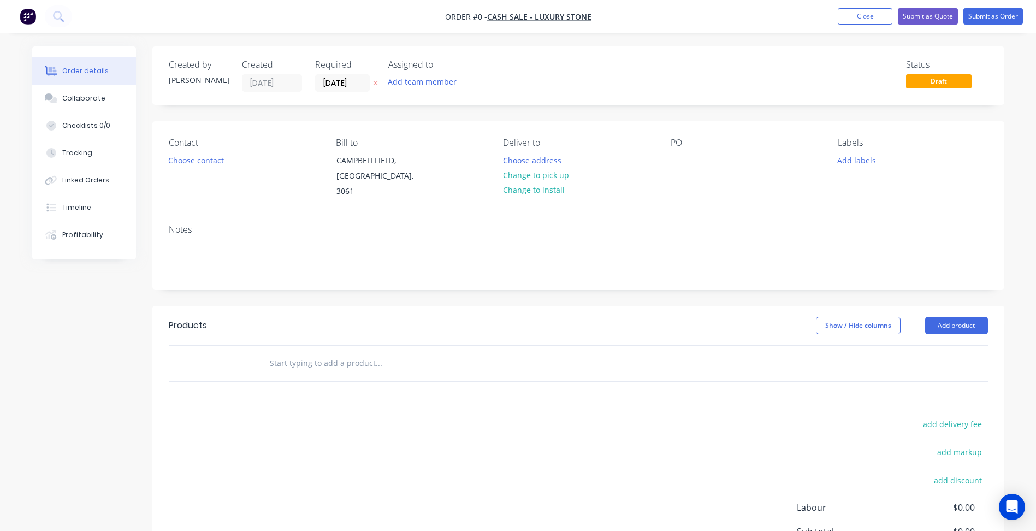
click input "text"
type input "waiver"
click span "WAIVER OF LIABILITY"
click div "$0.00"
click div "Travertine Client supplied material Cut and fabricated to 1800mm x 1650mm x 50m…"
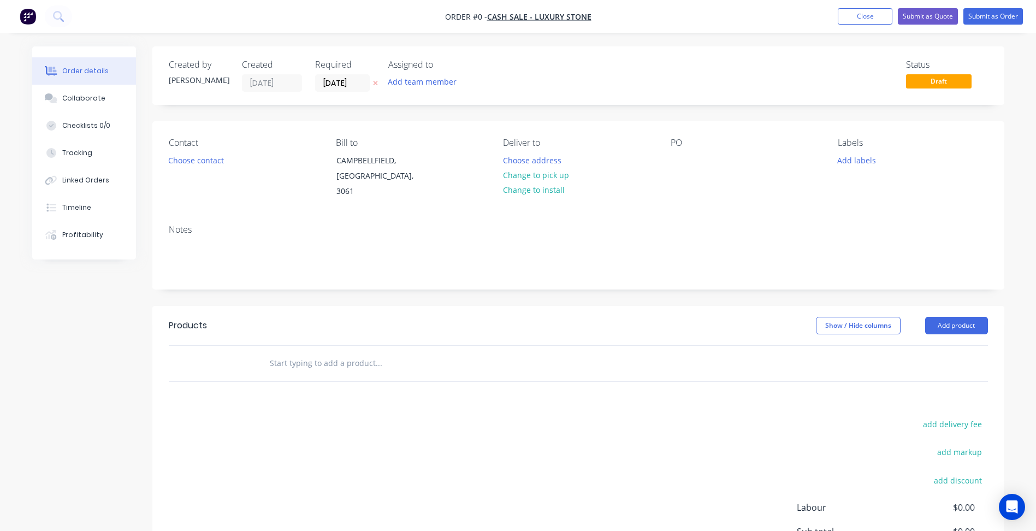
click div "30mm Travertine Client supplied material Cut and fabricated to 1800mm x 1650mm …"
click div "0 0"
click div "30mm Travertine Client supplied material. Cut and fabricated to 1800mm x 1650mm…"
click div "30mm Travertine Client supplied material. Cut and fabricated to 16500mm x 1650m…"
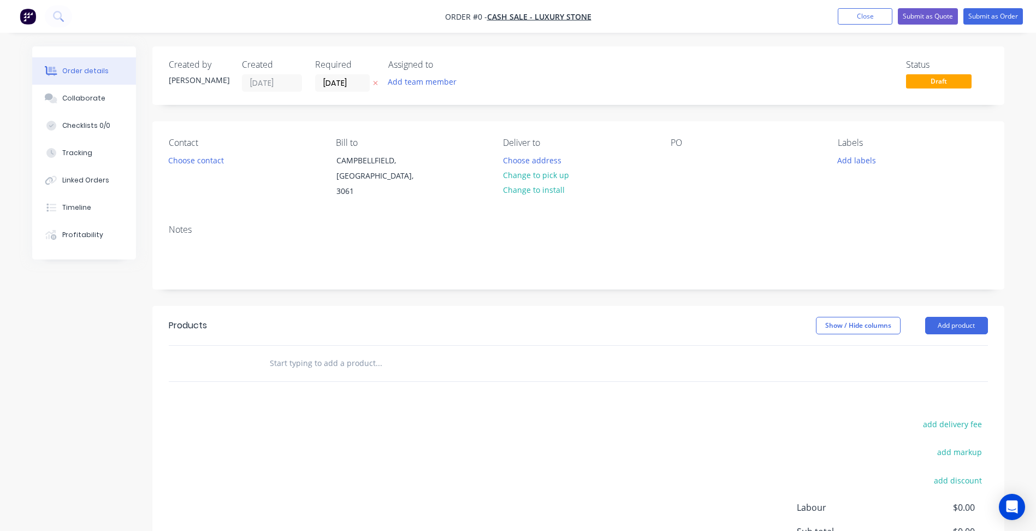
click input "0"
type input "$300.00"
click at [597, 306] on header "Products Show / Hide columns Add product" at bounding box center [578, 325] width 852 height 39
click at [503, 440] on div "add delivery fee add markup add discount Labour $0.00 Sub total $300.00 Margin …" at bounding box center [578, 522] width 819 height 211
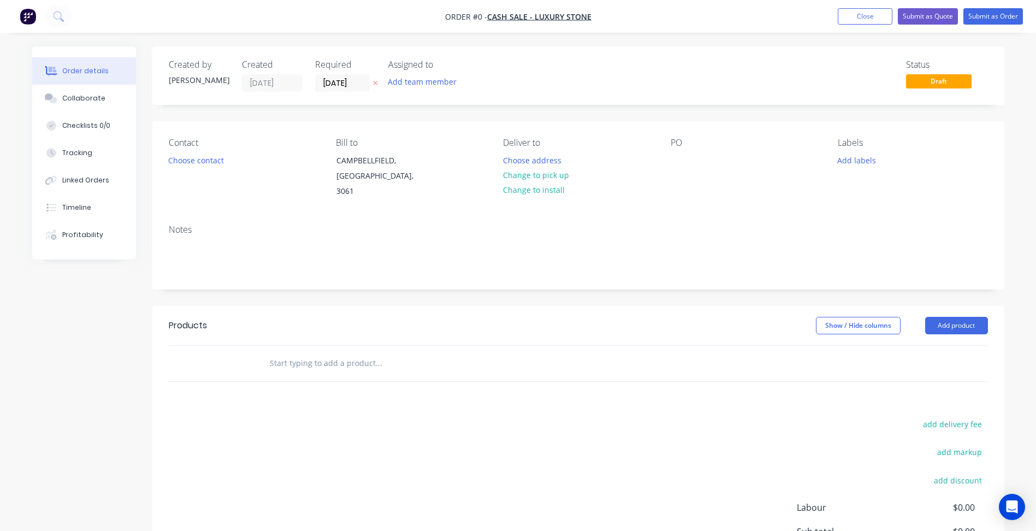
scroll to position [134, 0]
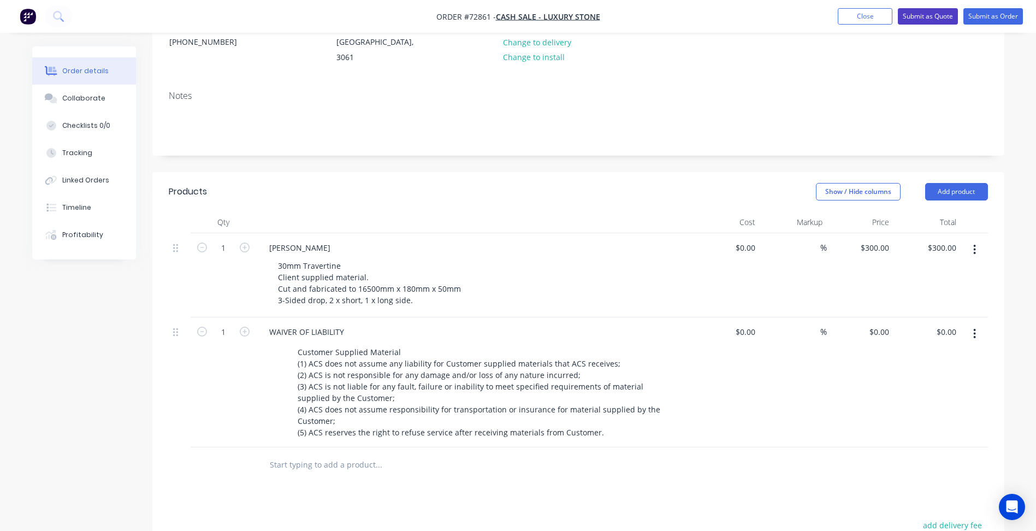
click at [923, 15] on button "Submit as Quote" at bounding box center [928, 16] width 60 height 16
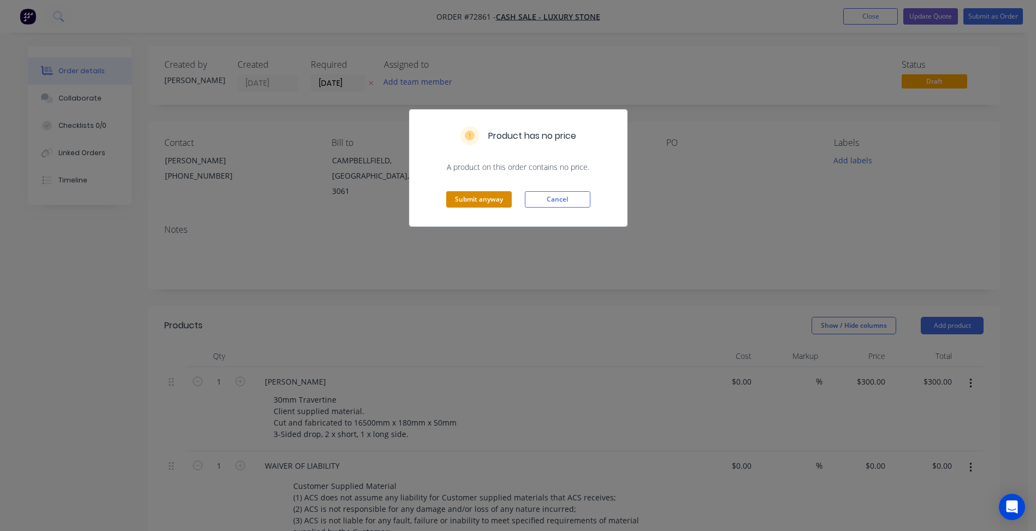
click at [497, 201] on button "Submit anyway" at bounding box center [479, 199] width 66 height 16
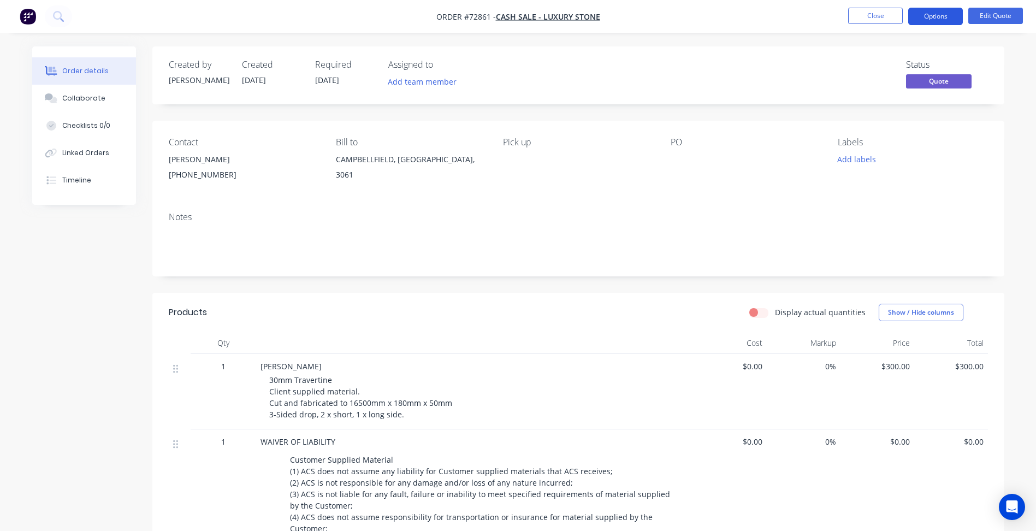
click at [925, 15] on button "Options" at bounding box center [935, 16] width 55 height 17
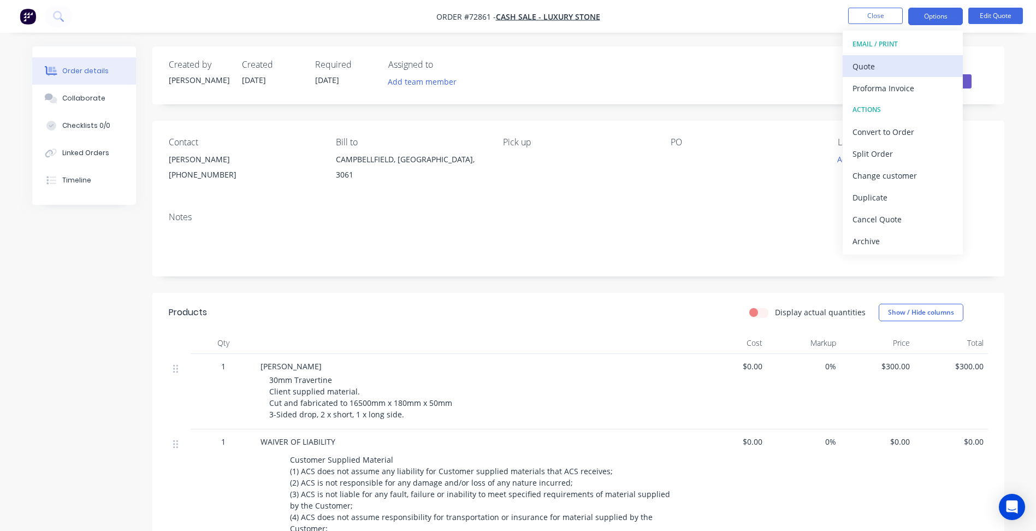
click at [915, 59] on div "Quote" at bounding box center [902, 66] width 100 height 16
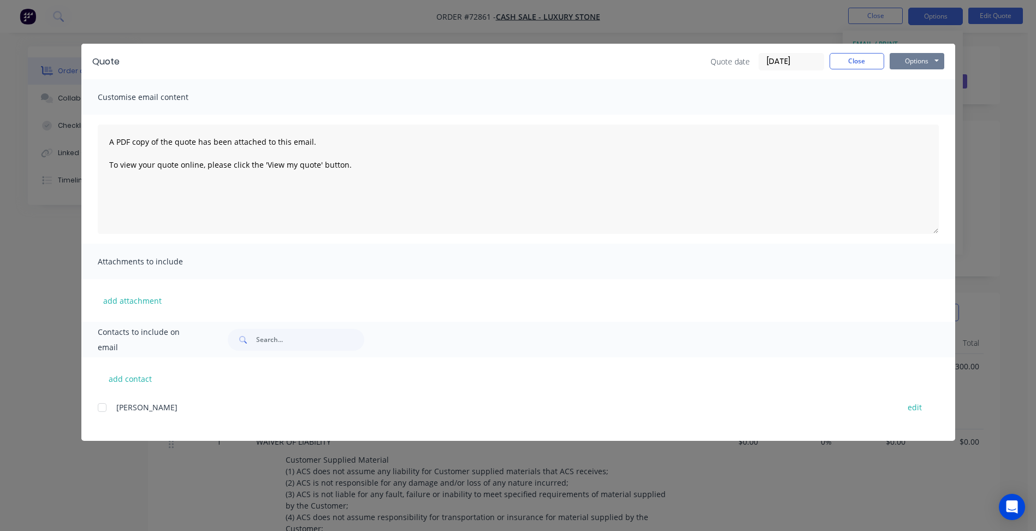
click at [925, 60] on button "Options" at bounding box center [916, 61] width 55 height 16
click at [915, 85] on button "Preview" at bounding box center [924, 81] width 70 height 18
click at [849, 54] on button "Close" at bounding box center [856, 61] width 55 height 16
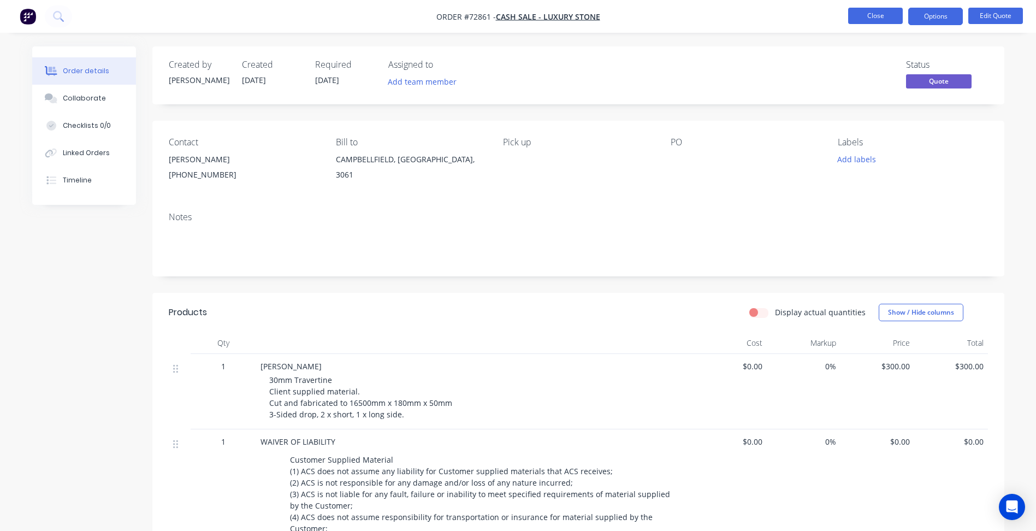
click at [881, 9] on button "Close" at bounding box center [875, 16] width 55 height 16
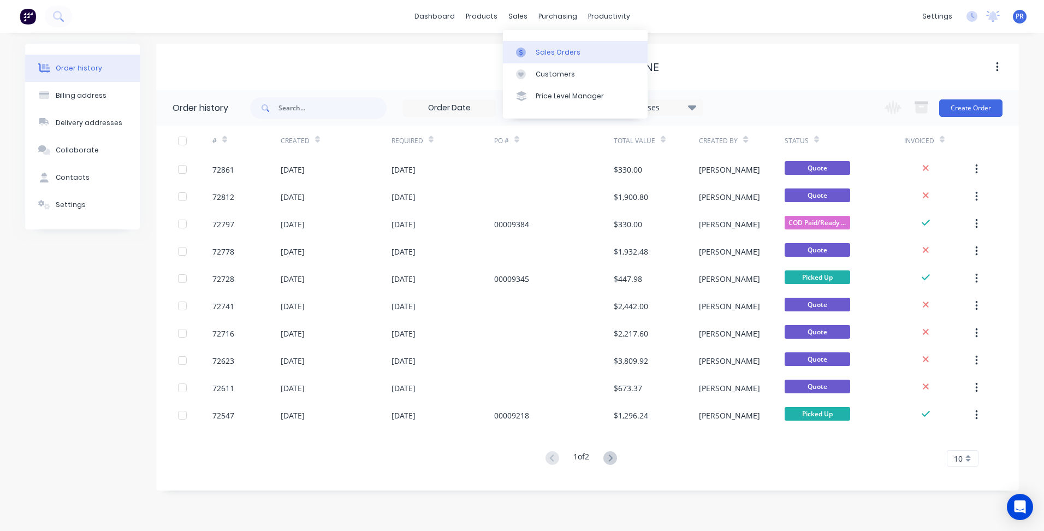
click at [551, 55] on div "Sales Orders" at bounding box center [558, 53] width 45 height 10
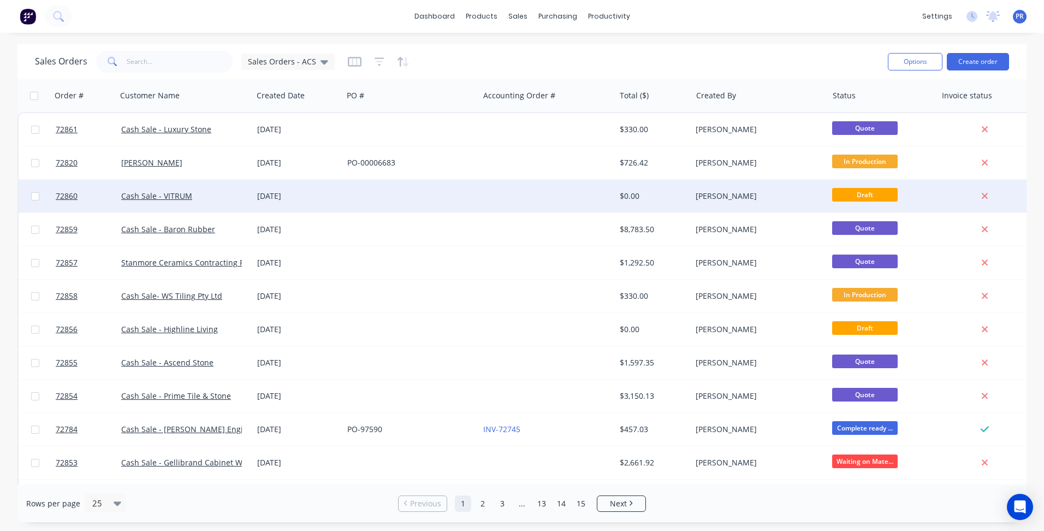
click at [339, 199] on div "[DATE]" at bounding box center [298, 196] width 90 height 33
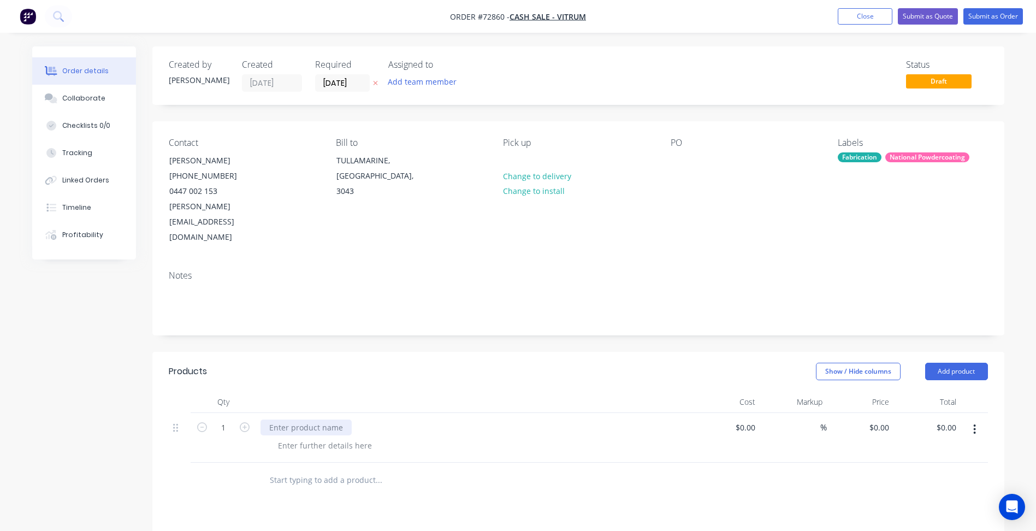
click at [319, 419] on div at bounding box center [305, 427] width 91 height 16
click at [327, 413] on div at bounding box center [474, 438] width 437 height 50
click at [326, 419] on div at bounding box center [305, 427] width 91 height 16
paste div
click at [327, 437] on div at bounding box center [324, 445] width 111 height 16
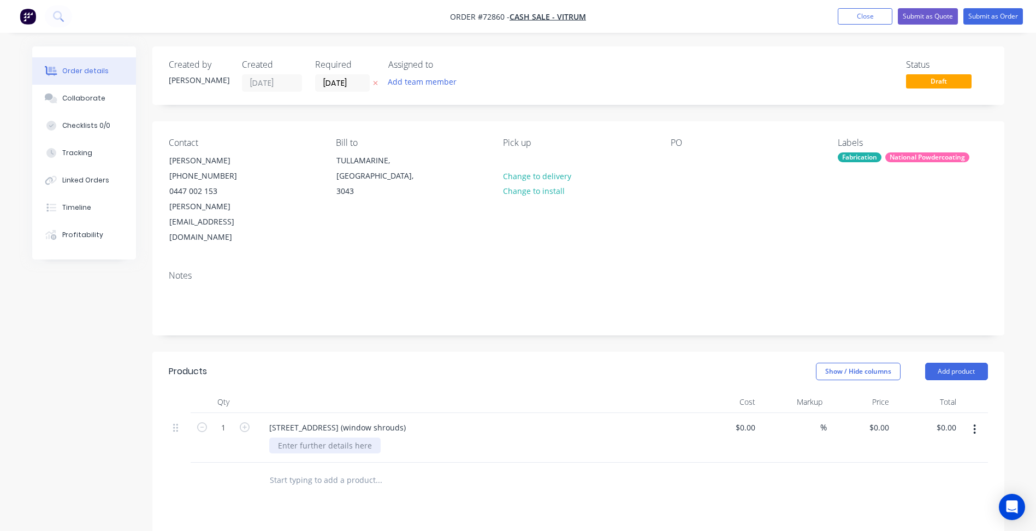
click at [331, 437] on div at bounding box center [324, 445] width 111 height 16
click at [297, 430] on div "101 Kooyongkoot Road Hawthorn (window shrouds) Windows shrouds as per below bre…" at bounding box center [474, 438] width 437 height 50
click at [435, 437] on div "Windows shrouds as per below breakdown:" at bounding box center [357, 445] width 177 height 16
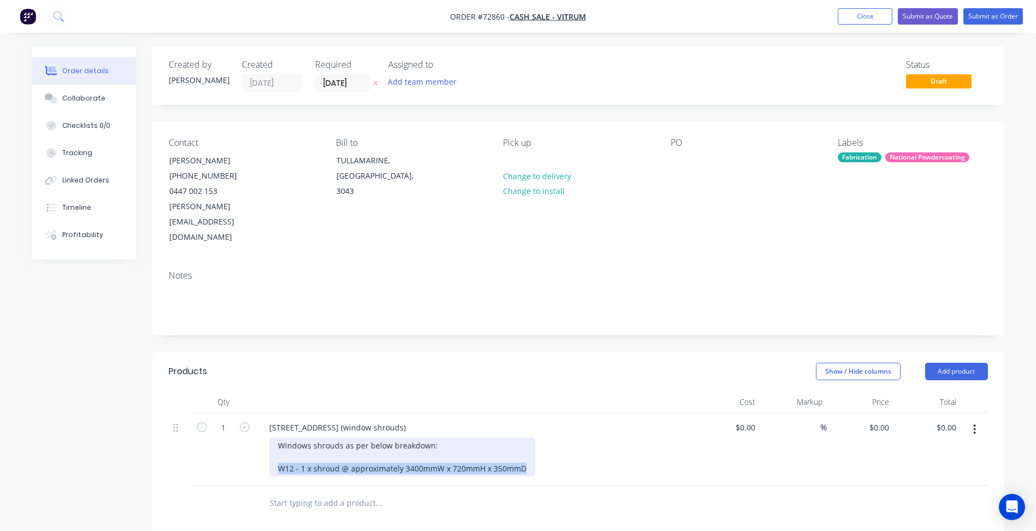
copy div "W12 - 1 x shroud @ approximately 3400mmW x 720mmH x 350mmD"
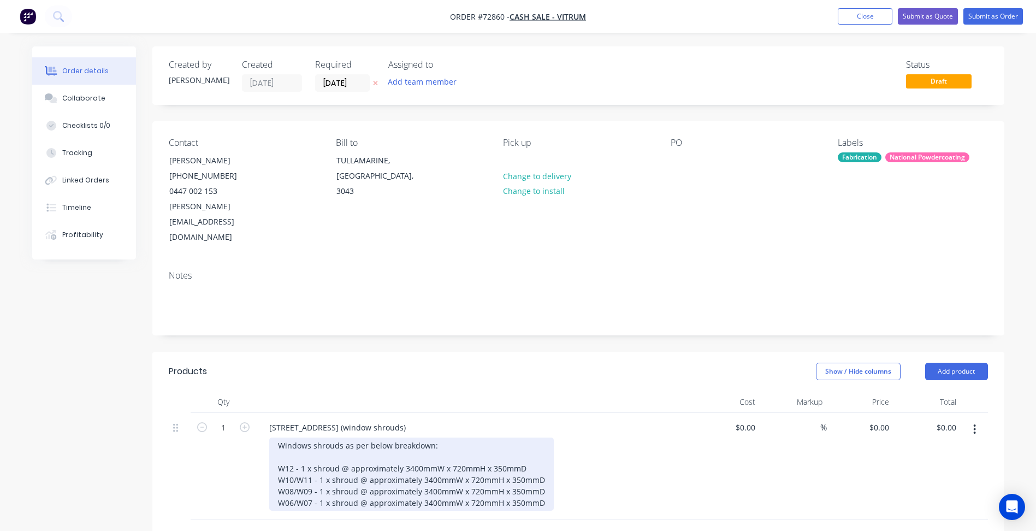
click at [428, 448] on div "Windows shrouds as per below breakdown: W12 - 1 x shroud @ approximately 3400mm…" at bounding box center [411, 473] width 284 height 73
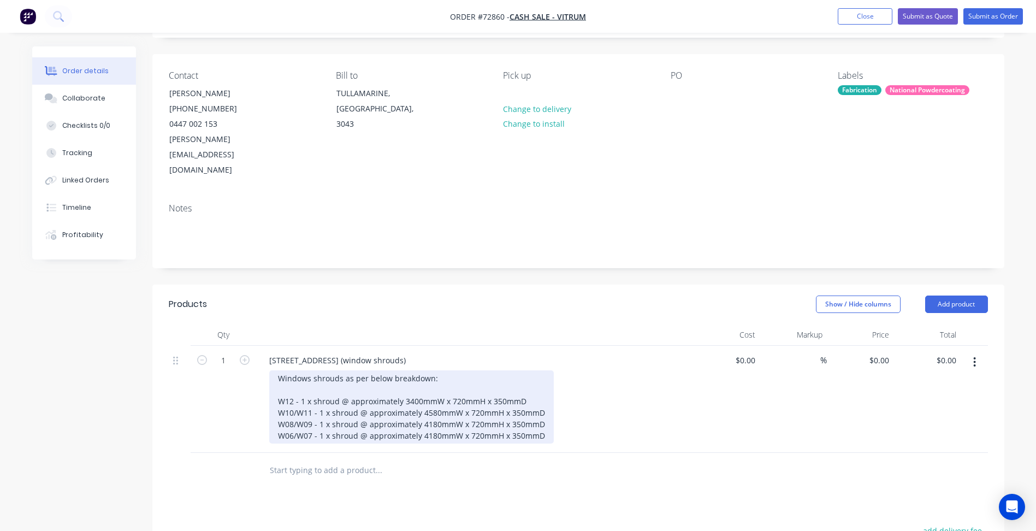
scroll to position [164, 0]
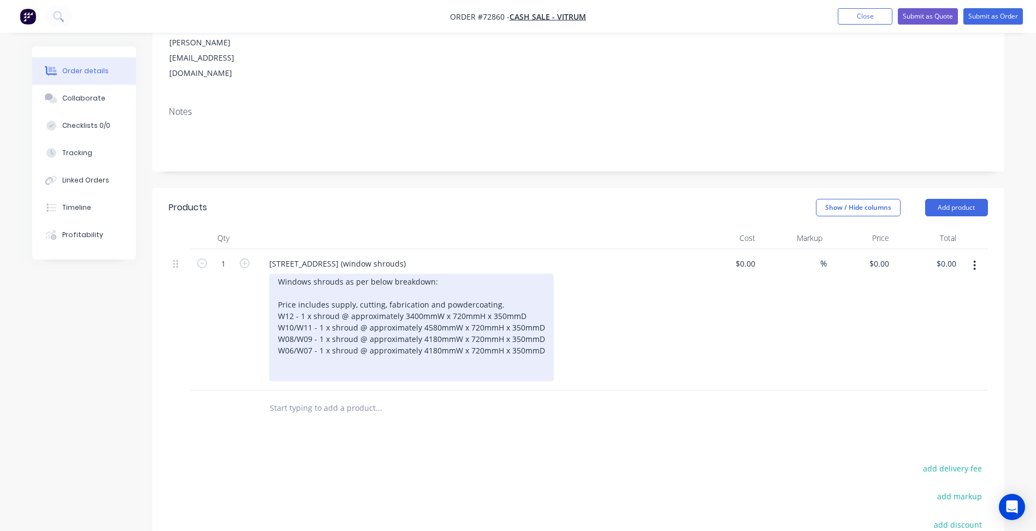
click at [504, 357] on div "Windows shrouds as per below breakdown: Price includes supply, cutting, fabrica…" at bounding box center [411, 328] width 284 height 108
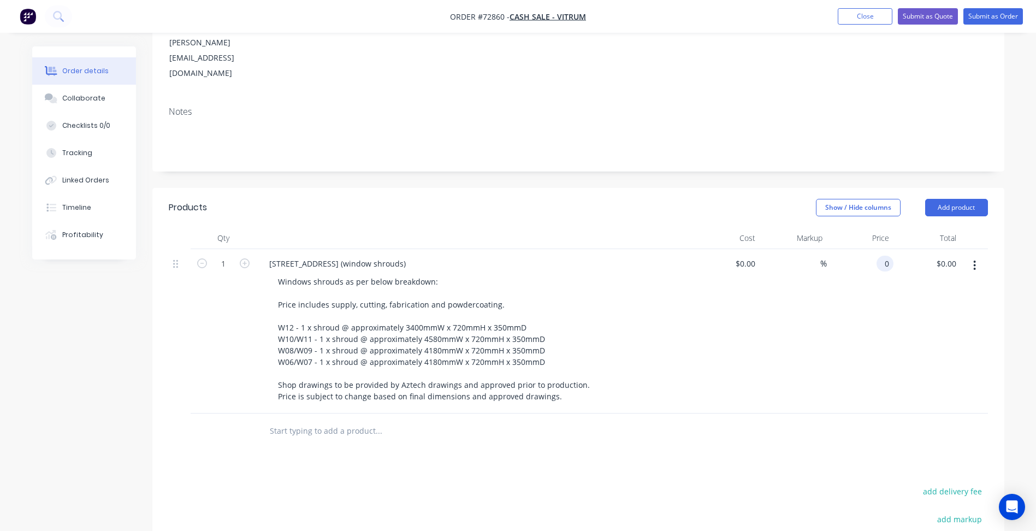
click at [867, 249] on div "0 0" at bounding box center [860, 331] width 67 height 164
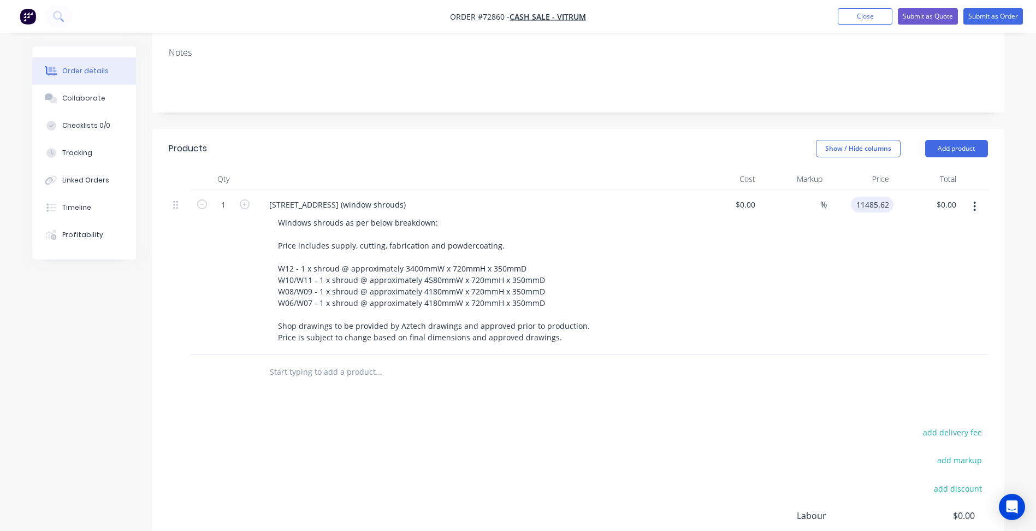
scroll to position [273, 0]
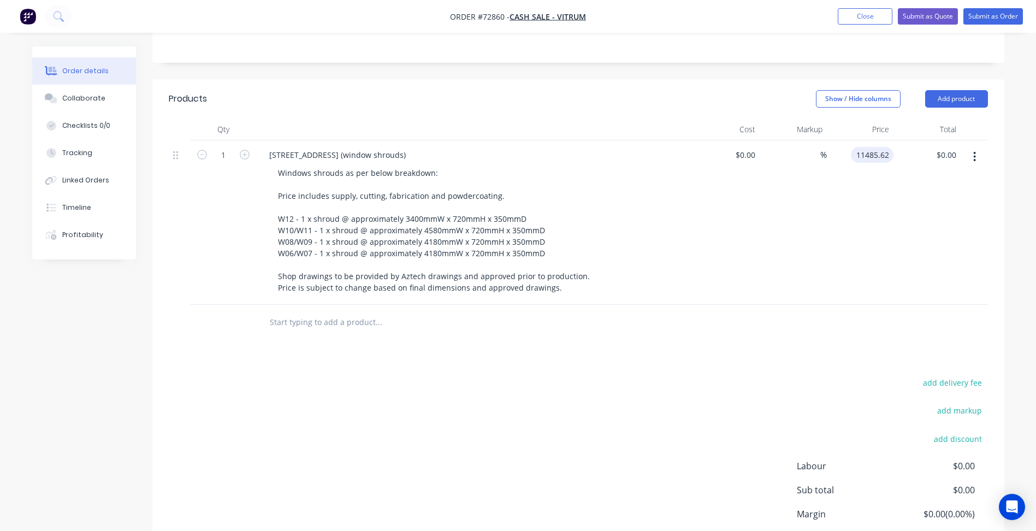
type input "$11,485.62"
click at [635, 382] on div "add delivery fee add markup add discount Labour $0.00 Sub total $0.00 Margin $0…" at bounding box center [578, 480] width 819 height 211
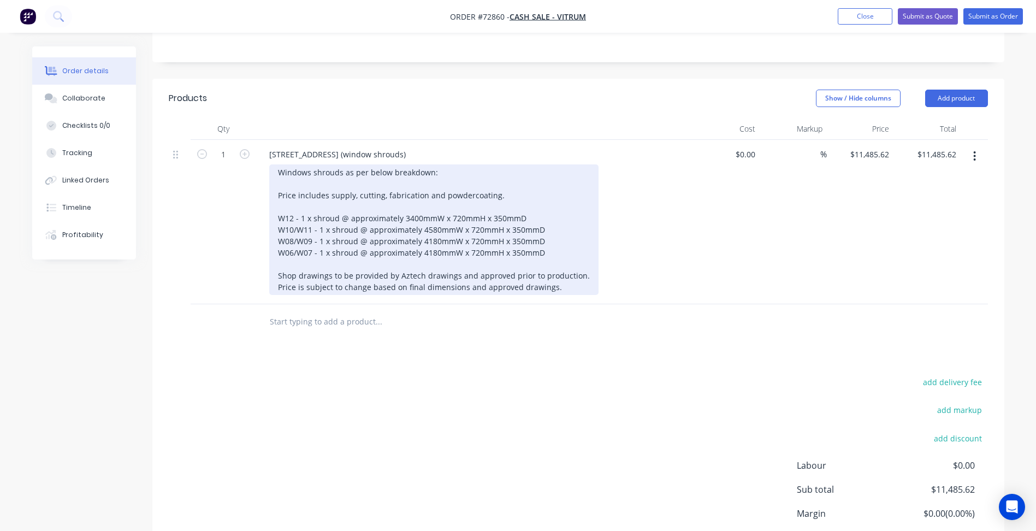
click at [555, 255] on div "Windows shrouds as per below breakdown: Price includes supply, cutting, fabrica…" at bounding box center [433, 229] width 329 height 130
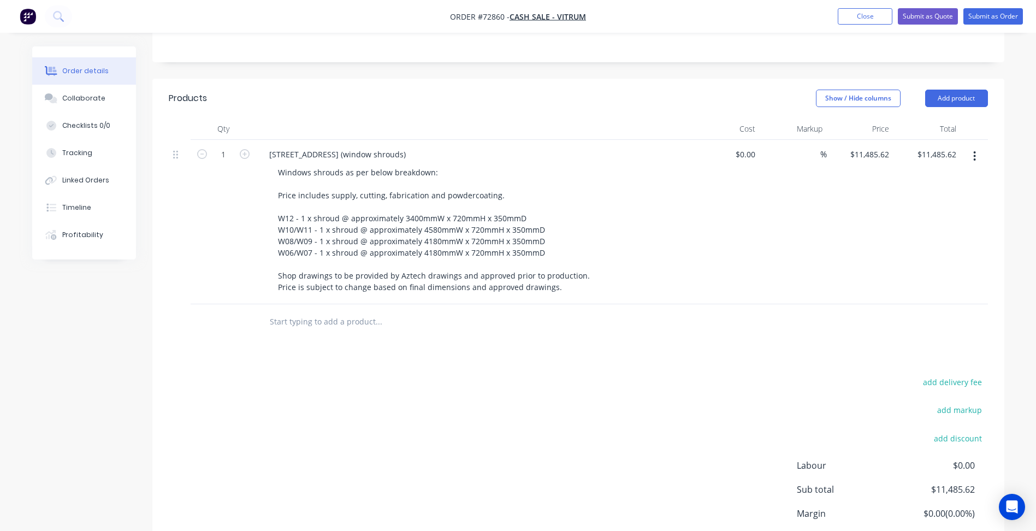
click at [974, 151] on icon "button" at bounding box center [975, 156] width 2 height 10
click at [912, 199] on div "Duplicate" at bounding box center [936, 207] width 84 height 16
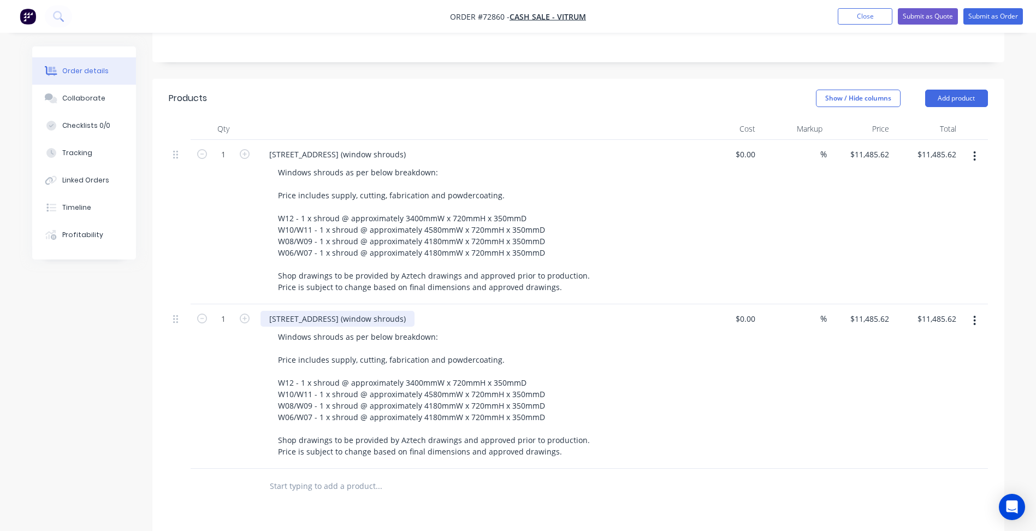
click at [379, 311] on div "101 Kooyongkoot Road Hawthorn (window shrouds)" at bounding box center [337, 319] width 154 height 16
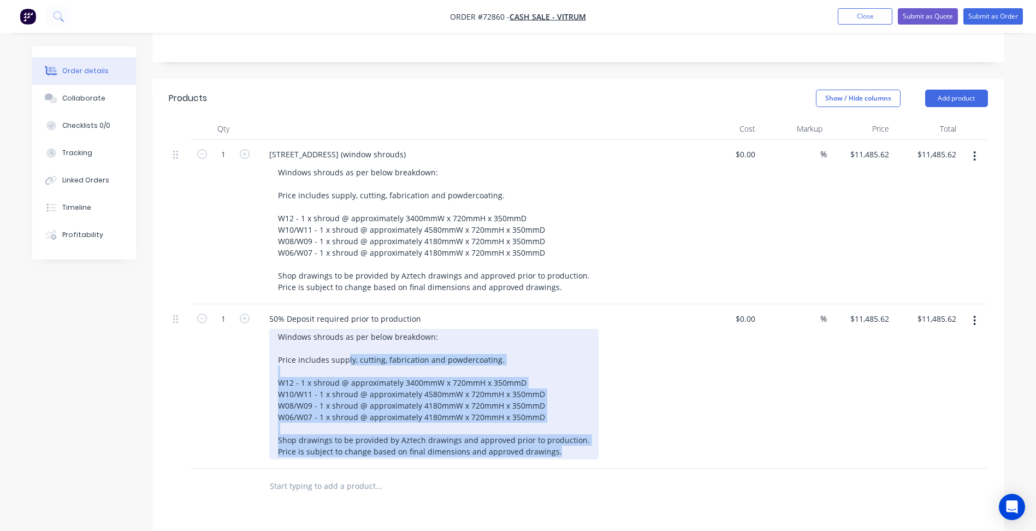
drag, startPoint x: 558, startPoint y: 423, endPoint x: 281, endPoint y: 324, distance: 294.6
click at [280, 329] on div "Windows shrouds as per below breakdown: Price includes supply, cutting, fabrica…" at bounding box center [433, 394] width 329 height 130
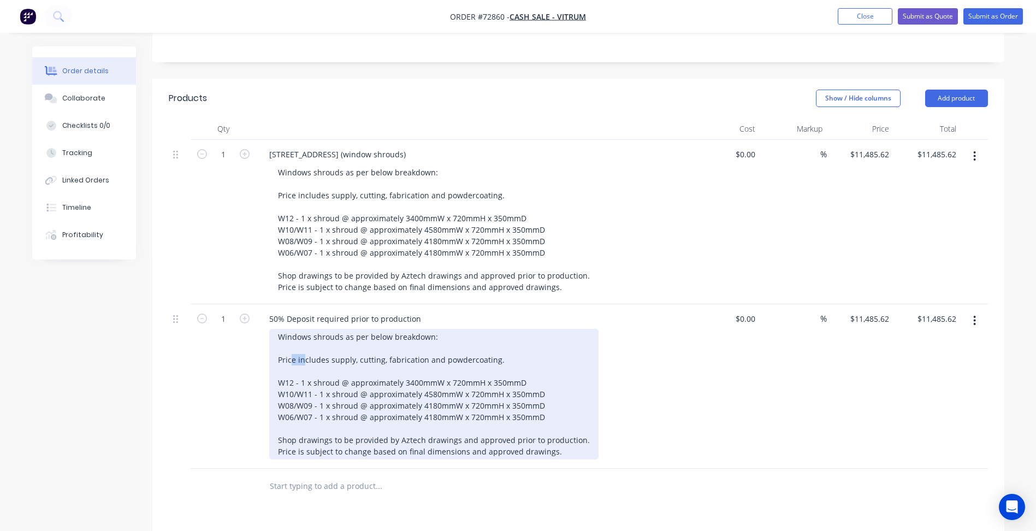
click at [304, 332] on div "Windows shrouds as per below breakdown: Price includes supply, cutting, fabrica…" at bounding box center [433, 394] width 329 height 130
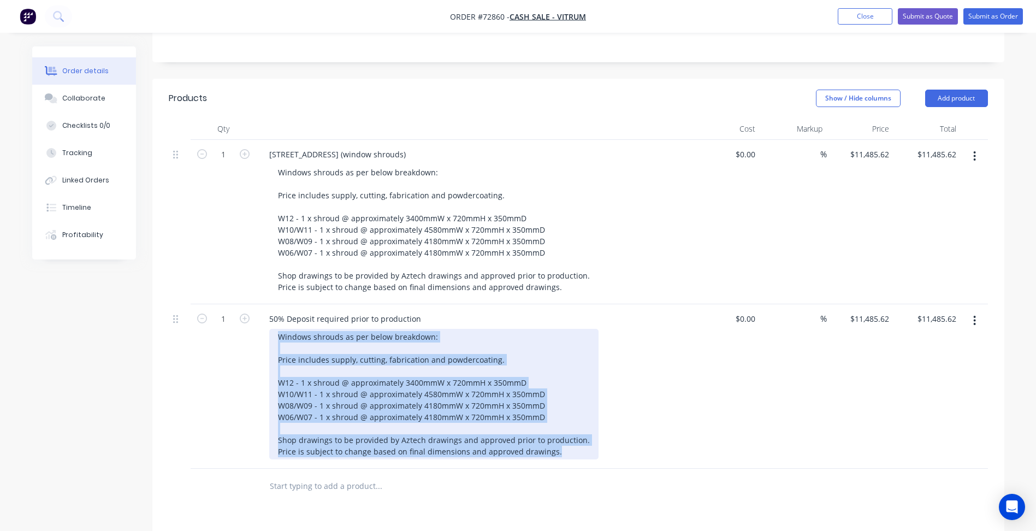
drag, startPoint x: 556, startPoint y: 420, endPoint x: 268, endPoint y: 309, distance: 309.1
click at [268, 309] on div "50% Deposit required prior to production Windows shrouds as per below breakdown…" at bounding box center [474, 386] width 437 height 164
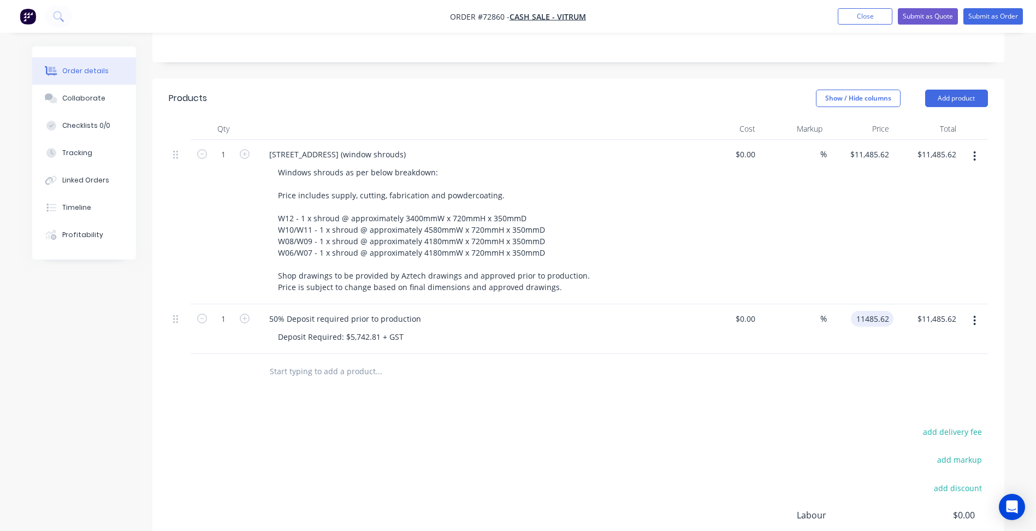
click at [864, 311] on input "11485.62" at bounding box center [874, 319] width 38 height 16
type input "$0.00"
click at [451, 438] on div "add delivery fee add markup add discount Labour $0.00 Sub total $22,971.24 Marg…" at bounding box center [578, 529] width 819 height 211
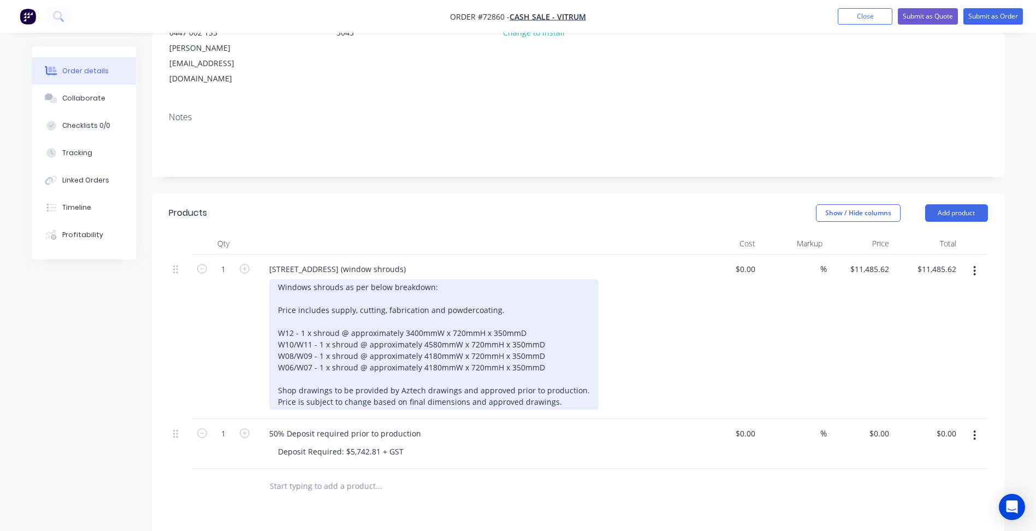
scroll to position [164, 0]
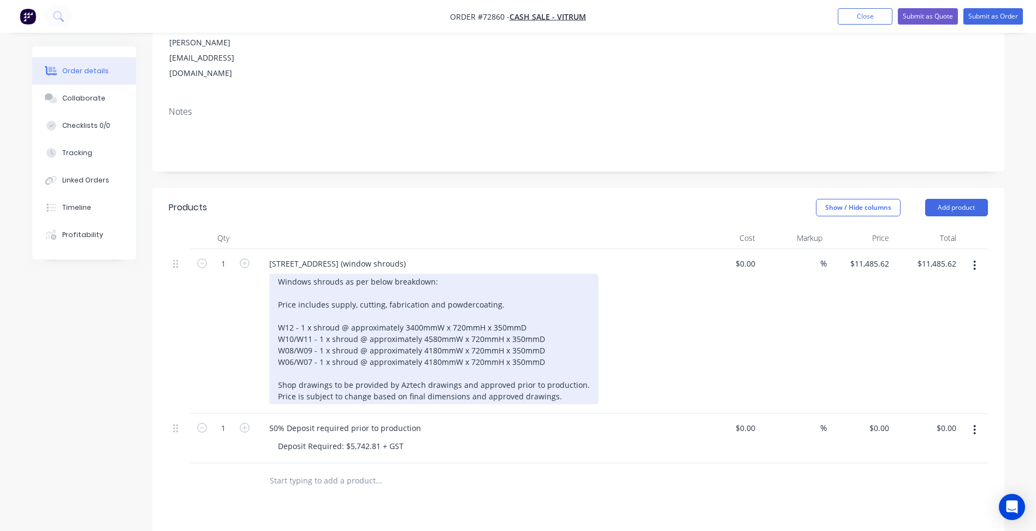
click at [502, 278] on div "Windows shrouds as per below breakdown: Price includes supply, cutting, fabrica…" at bounding box center [433, 339] width 329 height 130
click at [558, 341] on div "Windows shrouds as per below breakdown: Price includes supply, cutting, fabrica…" at bounding box center [433, 339] width 329 height 130
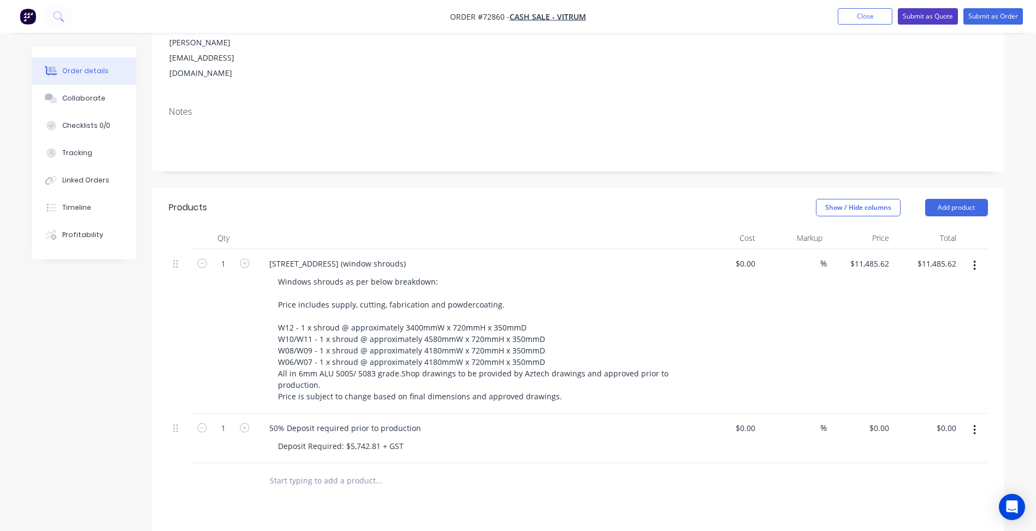
click at [939, 20] on button "Submit as Quote" at bounding box center [928, 16] width 60 height 16
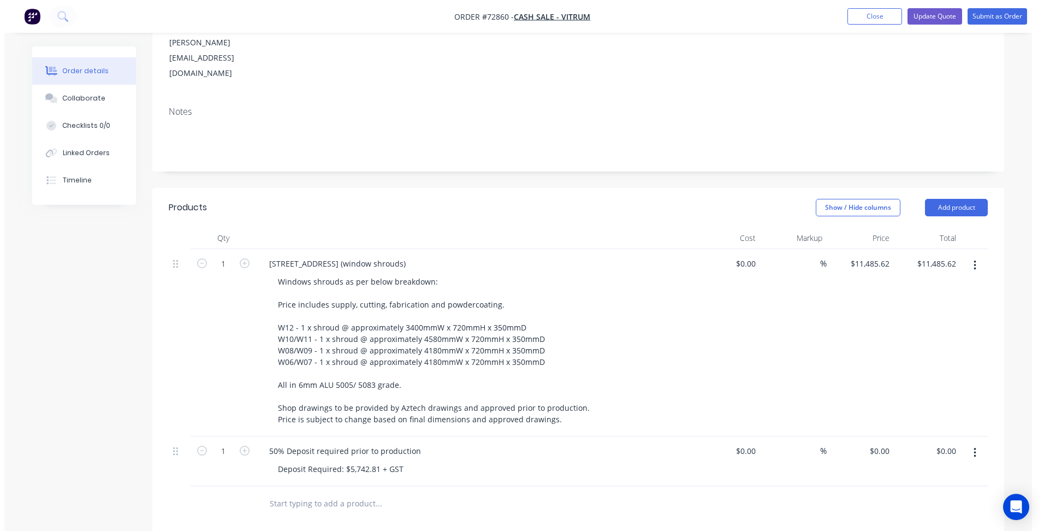
scroll to position [0, 0]
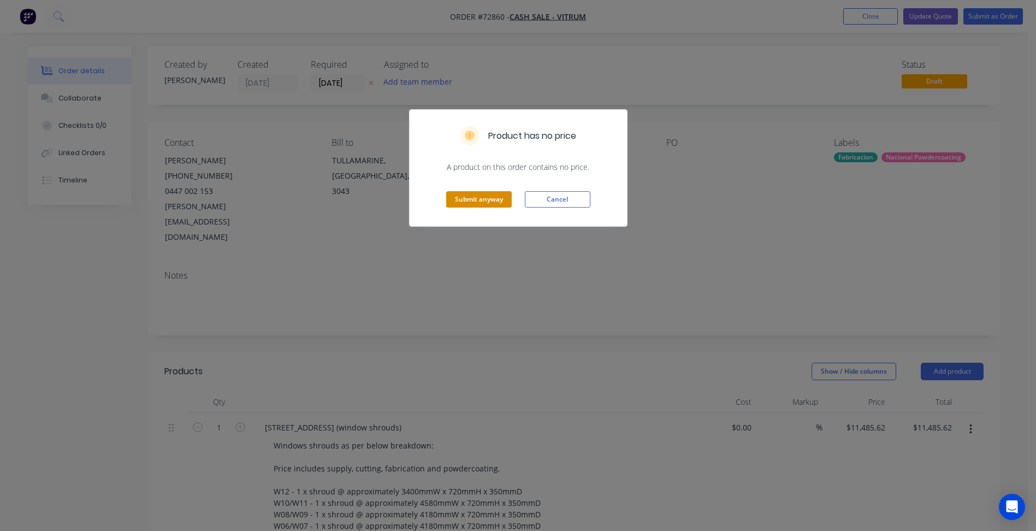
click at [480, 201] on button "Submit anyway" at bounding box center [479, 199] width 66 height 16
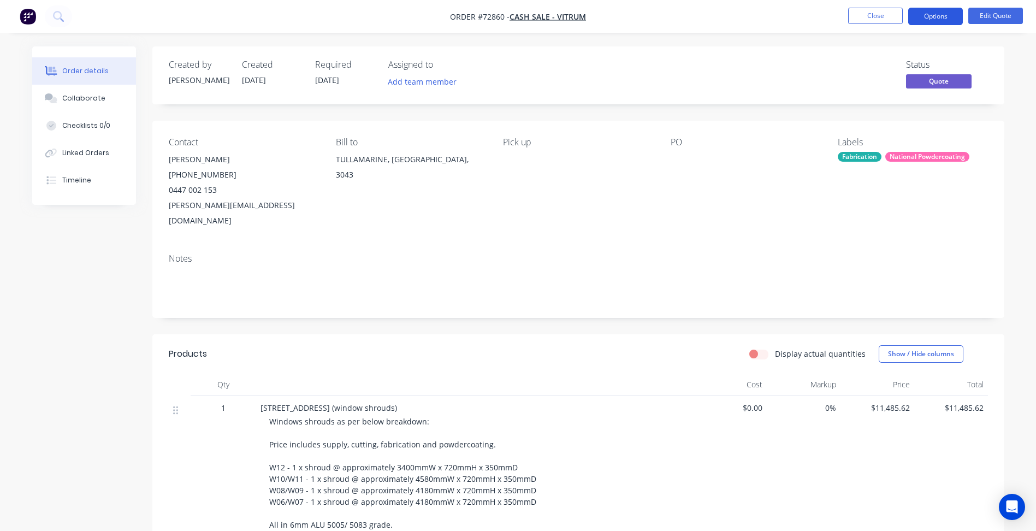
click at [946, 15] on button "Options" at bounding box center [935, 16] width 55 height 17
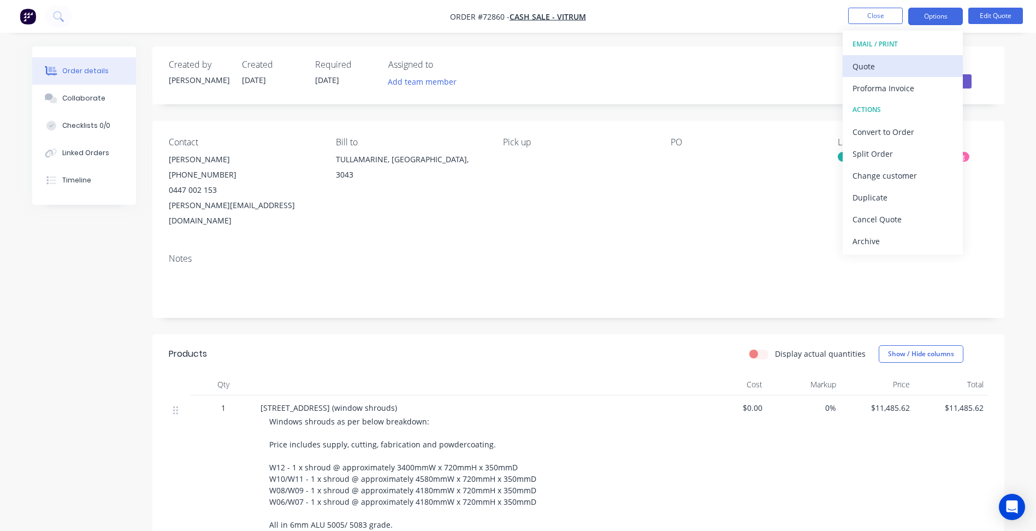
click at [874, 68] on div "Quote" at bounding box center [902, 66] width 100 height 16
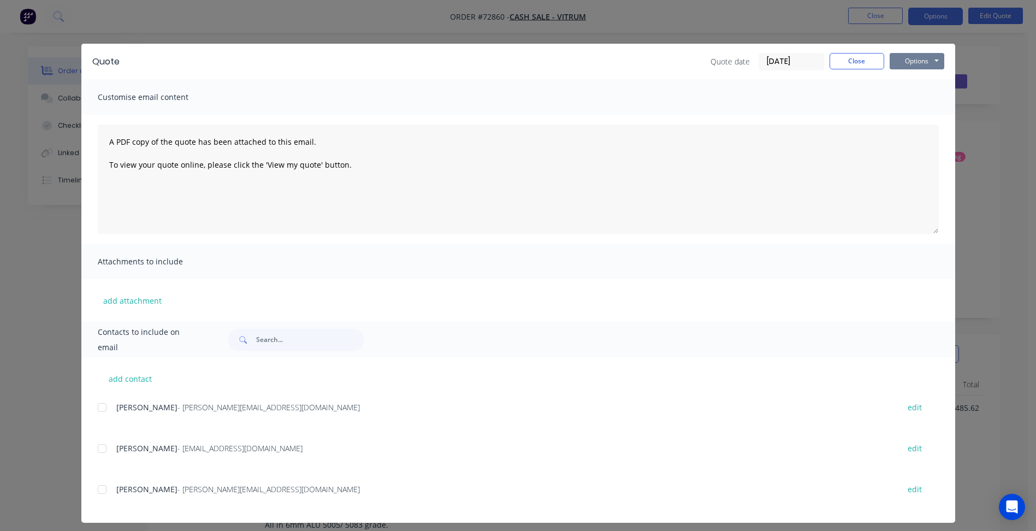
click at [913, 59] on button "Options" at bounding box center [916, 61] width 55 height 16
click at [916, 82] on button "Preview" at bounding box center [924, 81] width 70 height 18
click at [860, 58] on button "Close" at bounding box center [856, 61] width 55 height 16
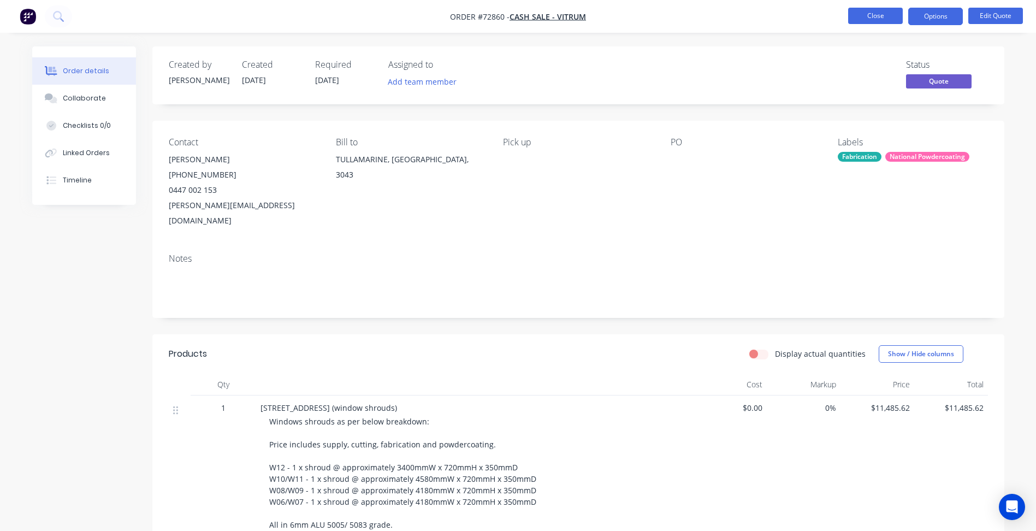
click at [868, 8] on button "Close" at bounding box center [875, 16] width 55 height 16
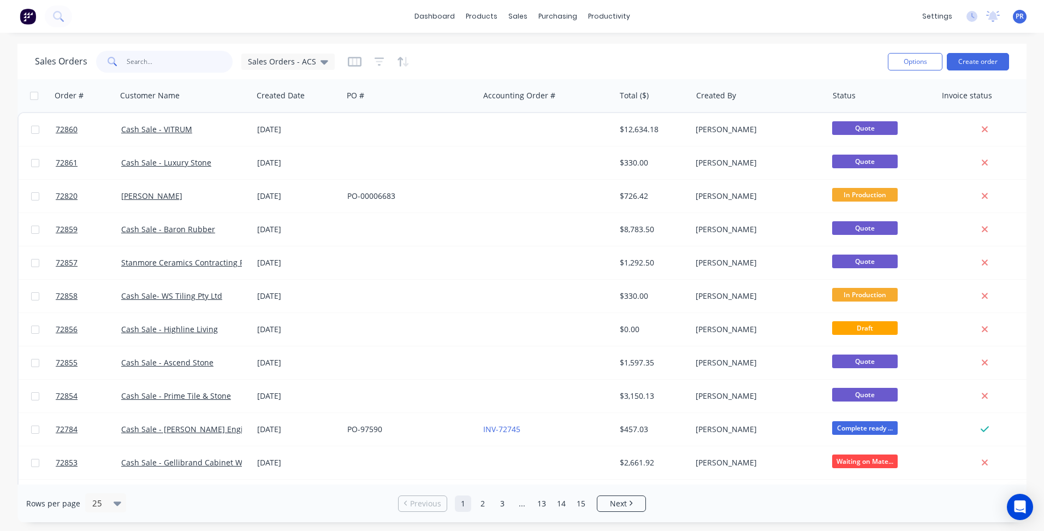
click at [168, 64] on input "text" at bounding box center [180, 62] width 106 height 22
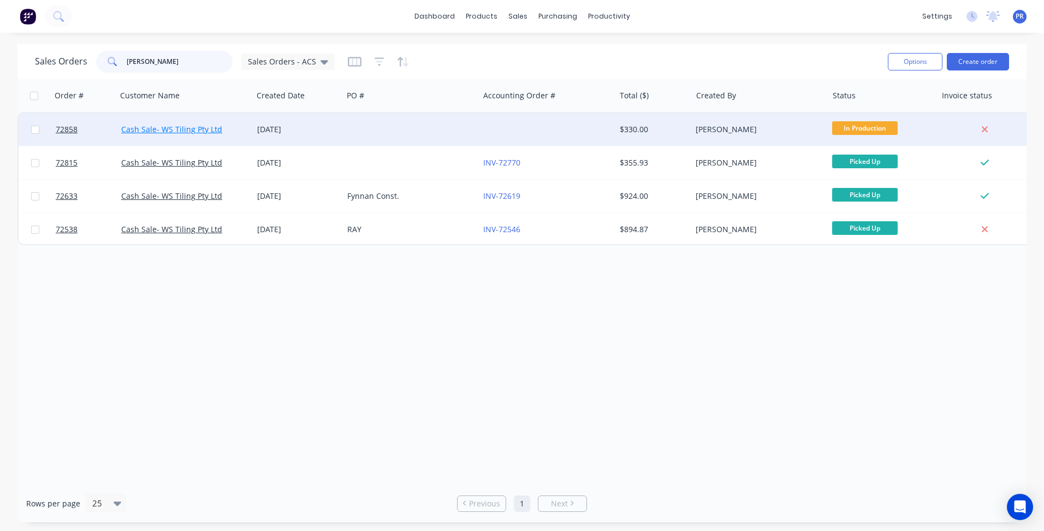
type input "ws tili"
click at [174, 131] on link "Cash Sale- WS Tiling Pty Ltd" at bounding box center [171, 129] width 101 height 10
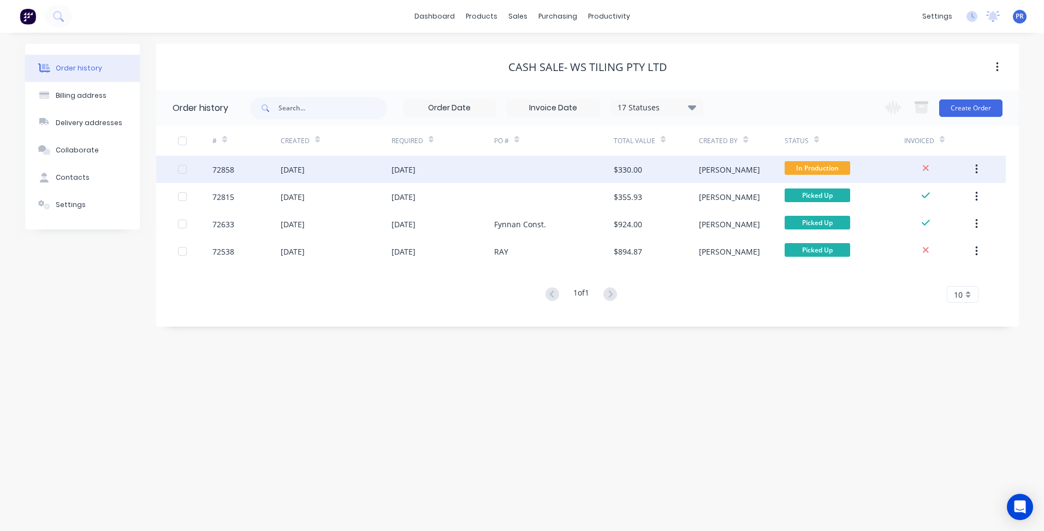
click at [751, 171] on div "[PERSON_NAME]" at bounding box center [741, 169] width 85 height 27
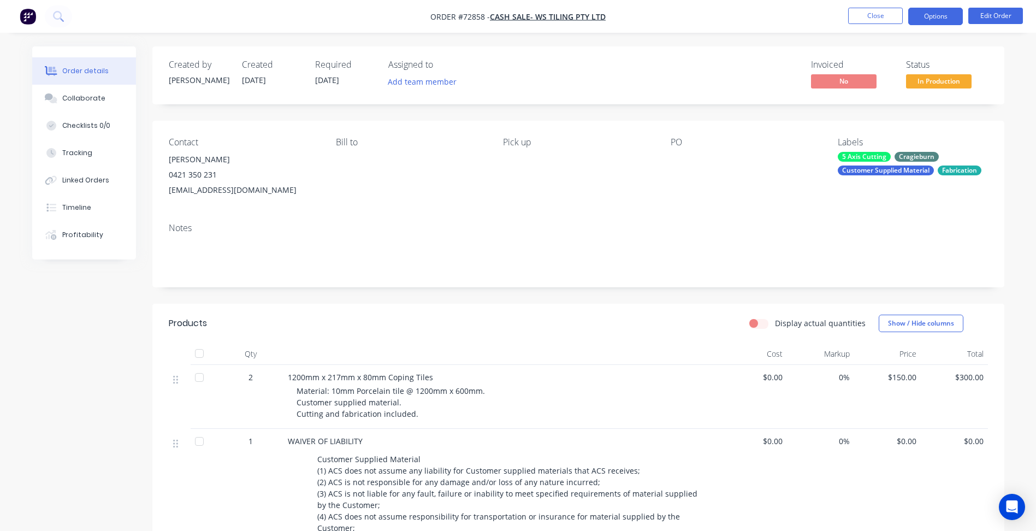
click at [924, 16] on button "Options" at bounding box center [935, 16] width 55 height 17
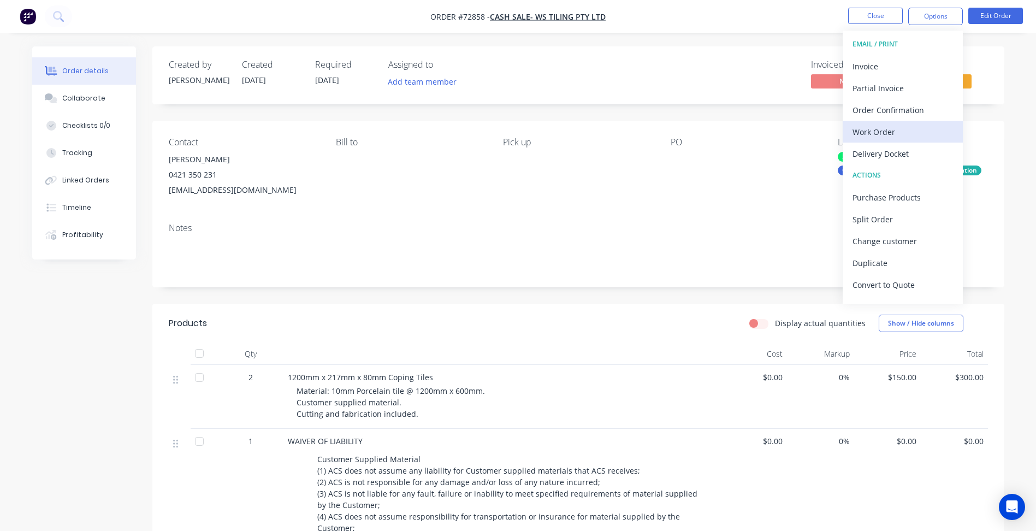
click at [866, 136] on div "Work Order" at bounding box center [902, 132] width 100 height 16
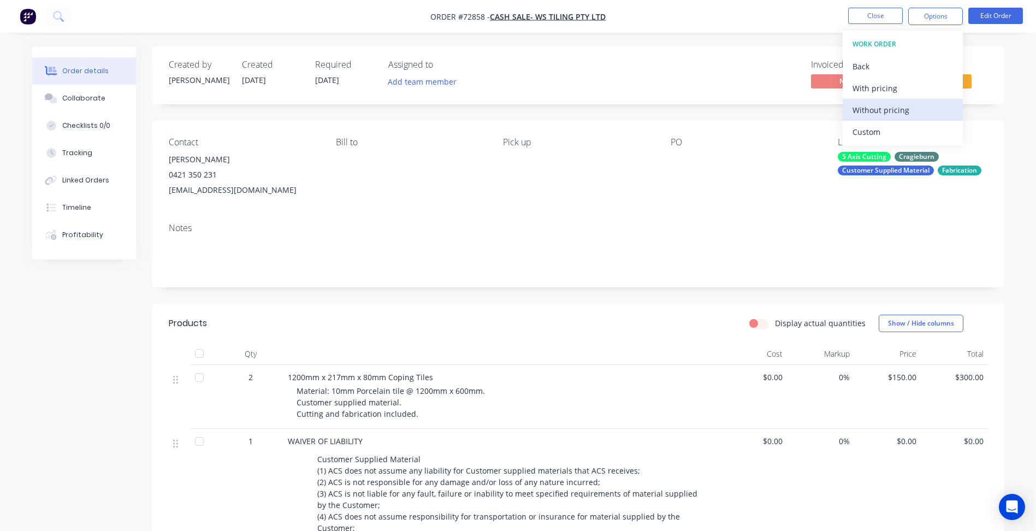
click at [881, 110] on div "Without pricing" at bounding box center [902, 110] width 100 height 16
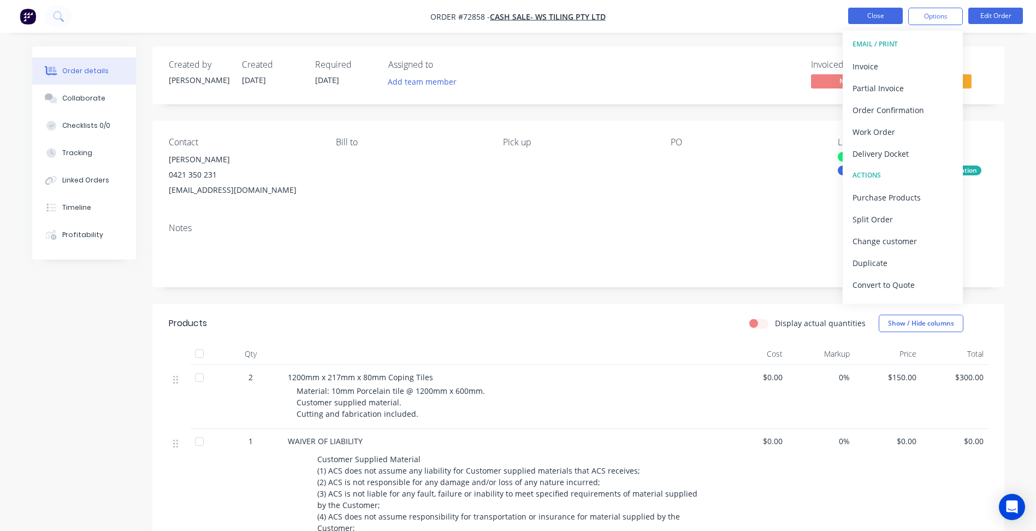
click at [883, 20] on button "Close" at bounding box center [875, 16] width 55 height 16
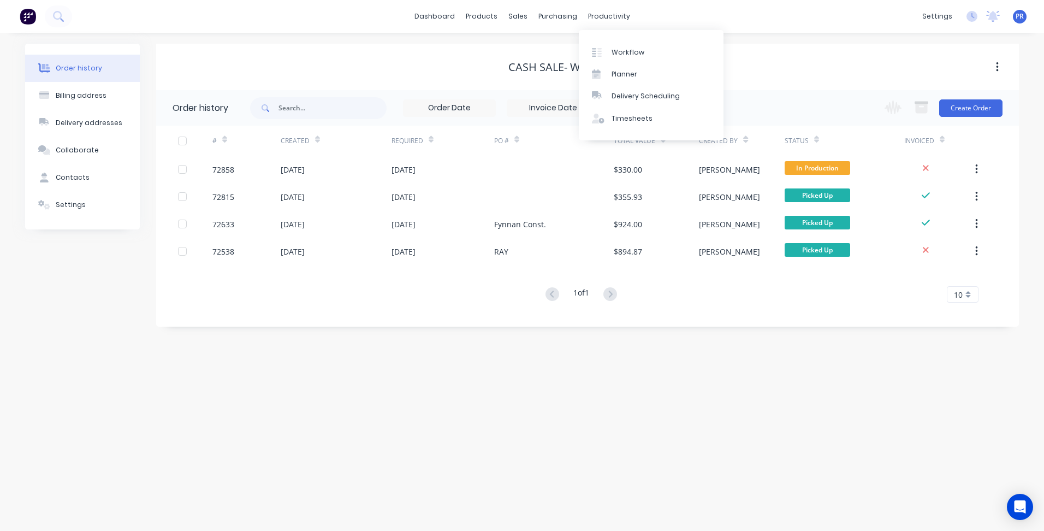
click at [696, 16] on div "dashboard products sales purchasing productivity dashboard products Product Cat…" at bounding box center [522, 16] width 1044 height 33
click at [571, 49] on div "Purchase Orders" at bounding box center [593, 53] width 58 height 10
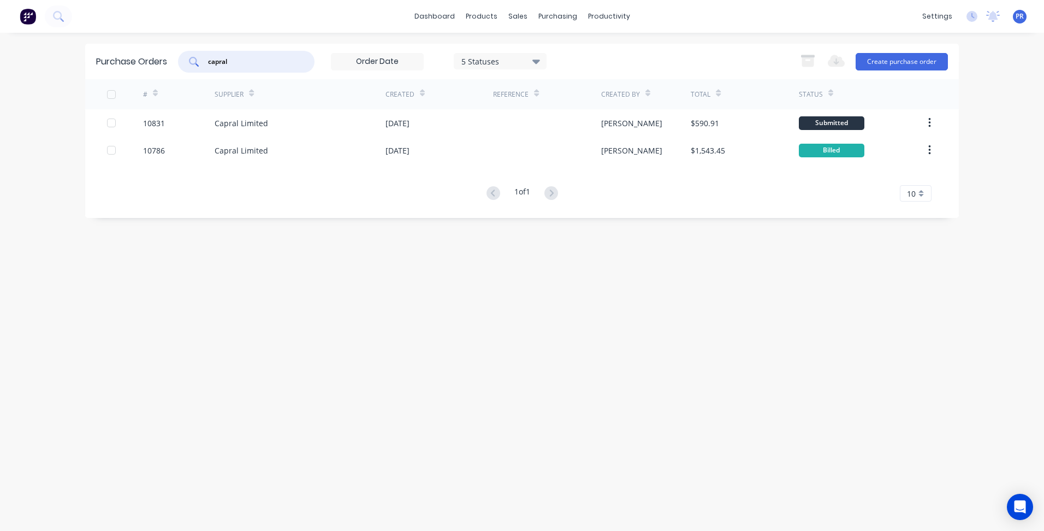
drag, startPoint x: 235, startPoint y: 63, endPoint x: 121, endPoint y: 42, distance: 115.5
click at [222, 63] on input "capral" at bounding box center [252, 61] width 91 height 11
type input "c"
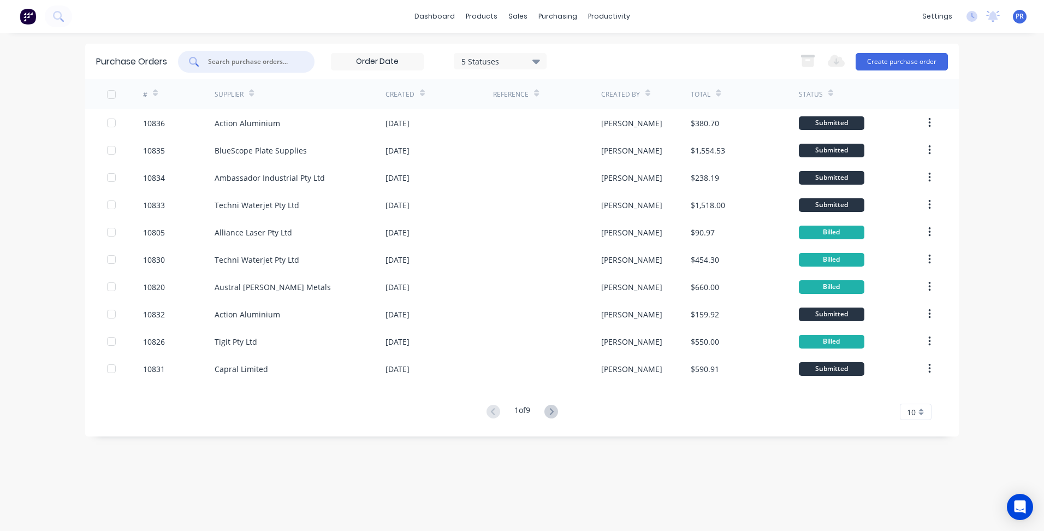
click at [249, 66] on input "text" at bounding box center [252, 61] width 91 height 11
click at [233, 62] on input "text" at bounding box center [252, 61] width 91 height 11
click at [278, 60] on input "text" at bounding box center [252, 61] width 91 height 11
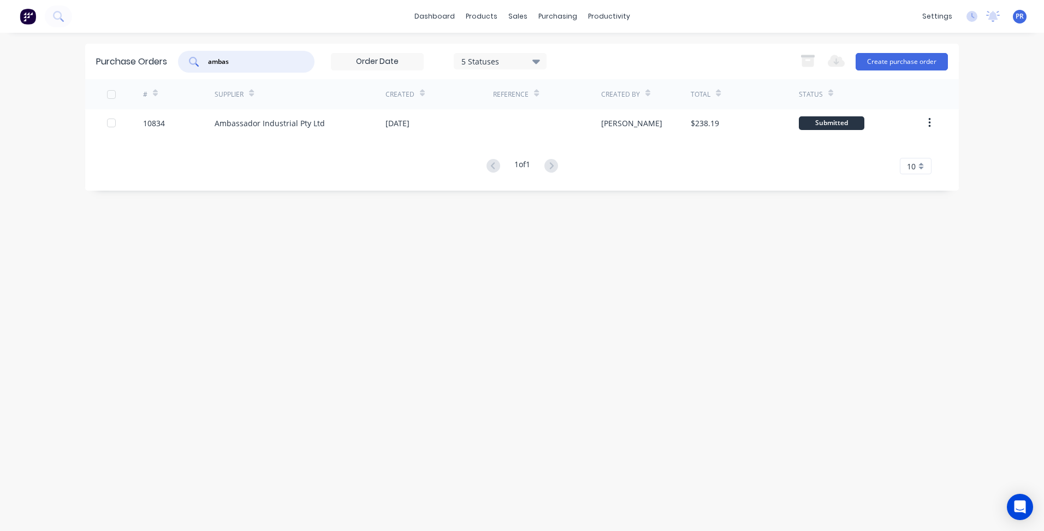
type input "ambas"
